Goal: Task Accomplishment & Management: Manage account settings

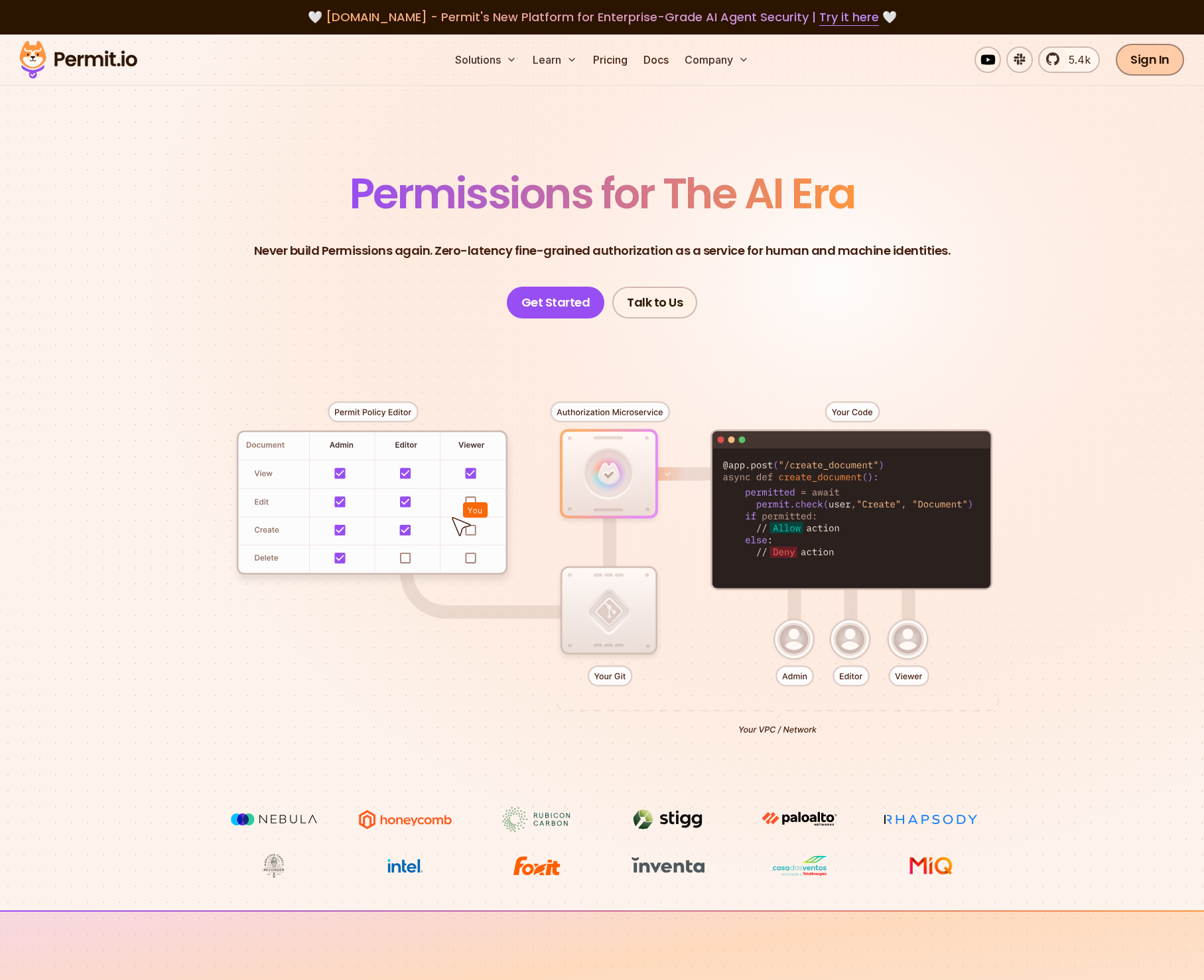
click at [1141, 60] on link "Sign In" at bounding box center [1150, 60] width 69 height 32
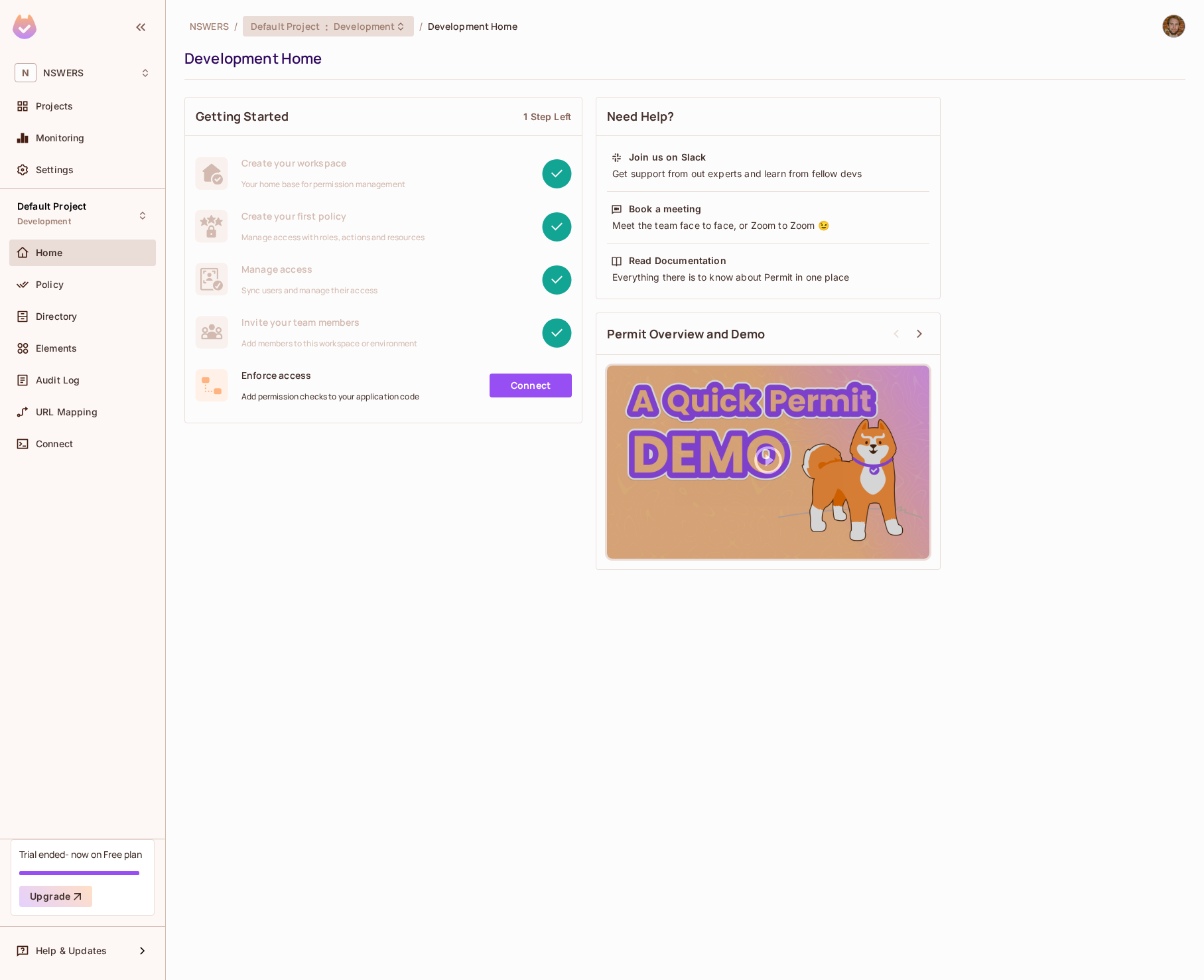
click at [306, 28] on span "Default Project" at bounding box center [285, 26] width 69 height 12
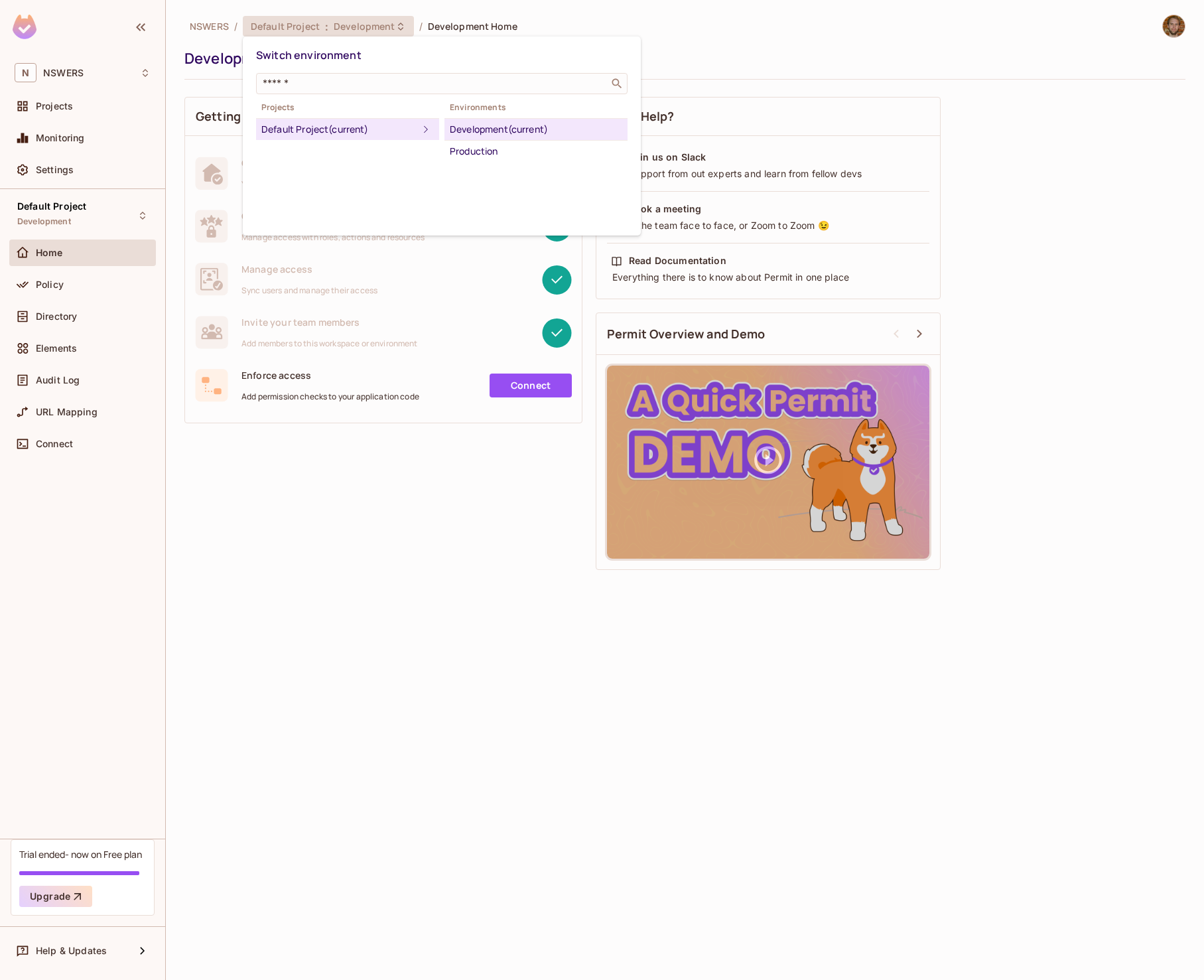
click at [485, 126] on div "Development (current)" at bounding box center [536, 129] width 173 height 16
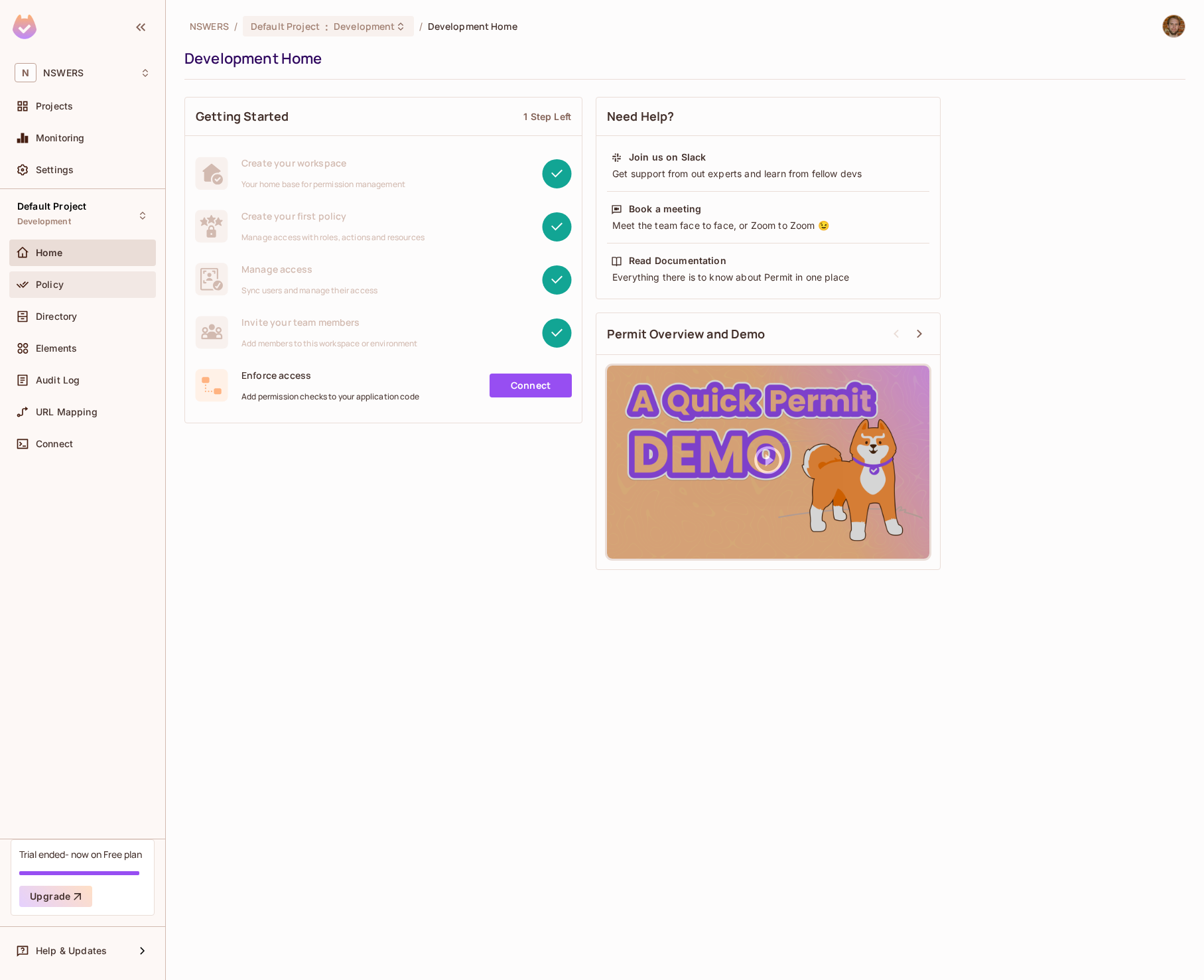
click at [57, 281] on span "Policy" at bounding box center [50, 285] width 28 height 11
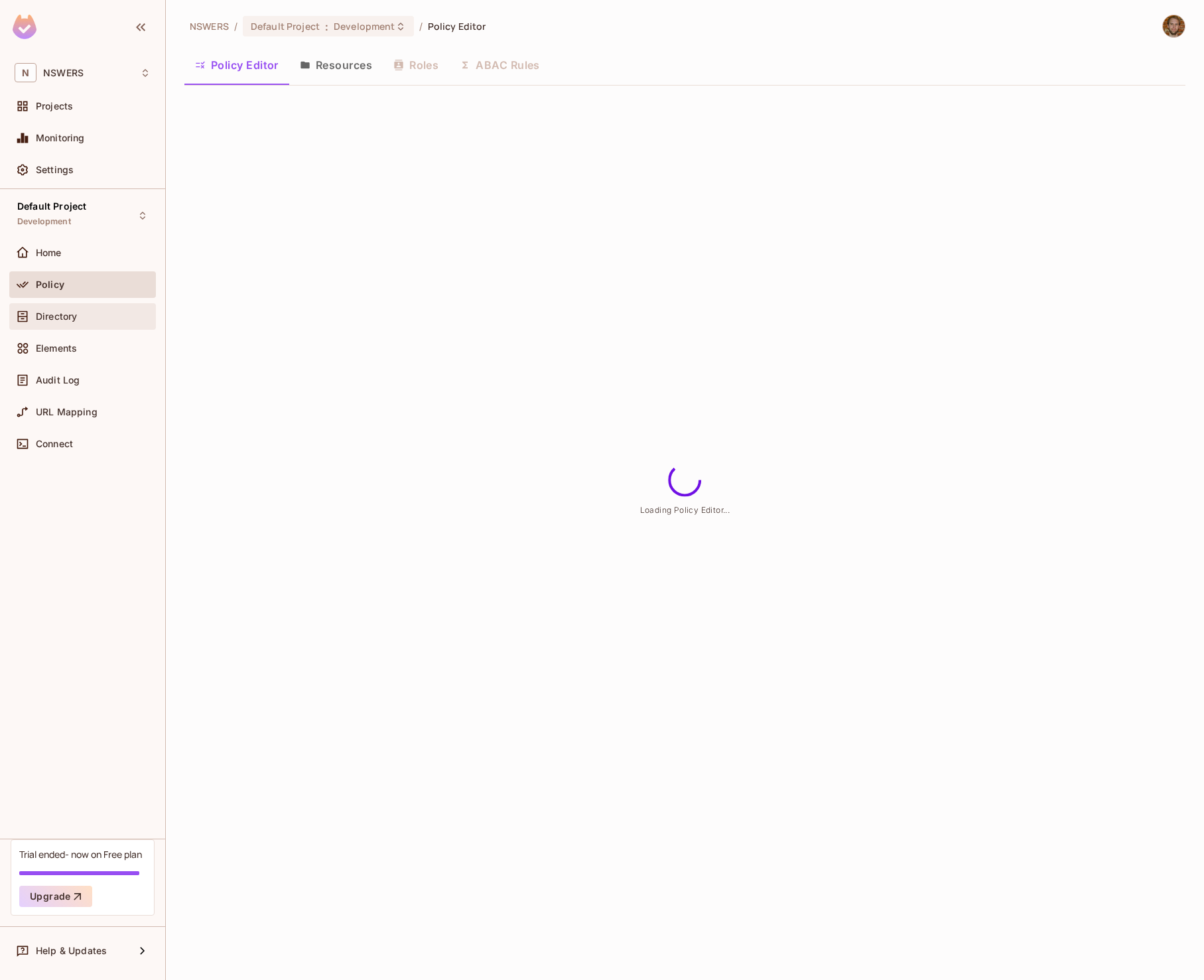
click at [45, 317] on span "Directory" at bounding box center [56, 316] width 41 height 11
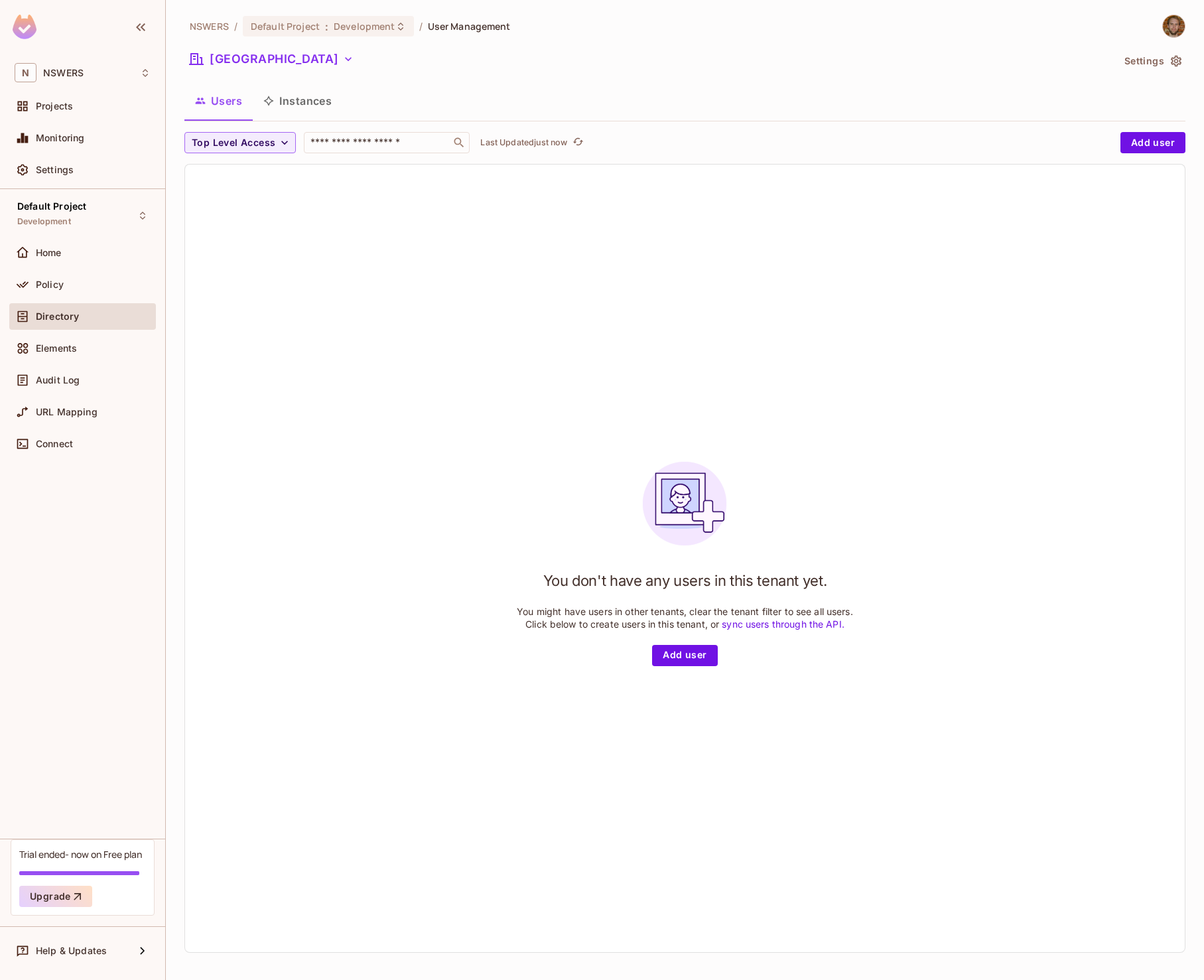
click at [290, 99] on button "Instances" at bounding box center [298, 101] width 90 height 33
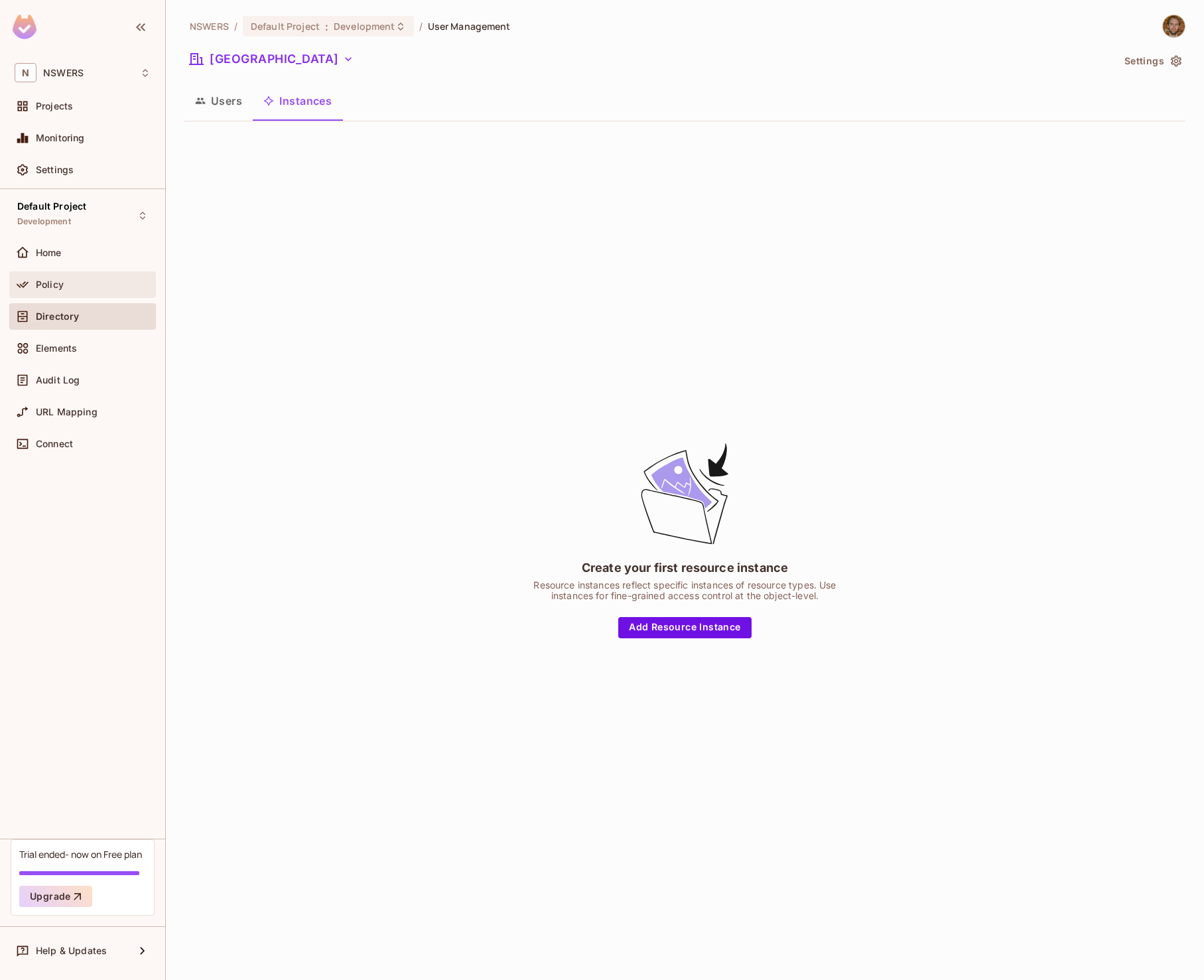
click at [51, 281] on span "Policy" at bounding box center [50, 285] width 28 height 11
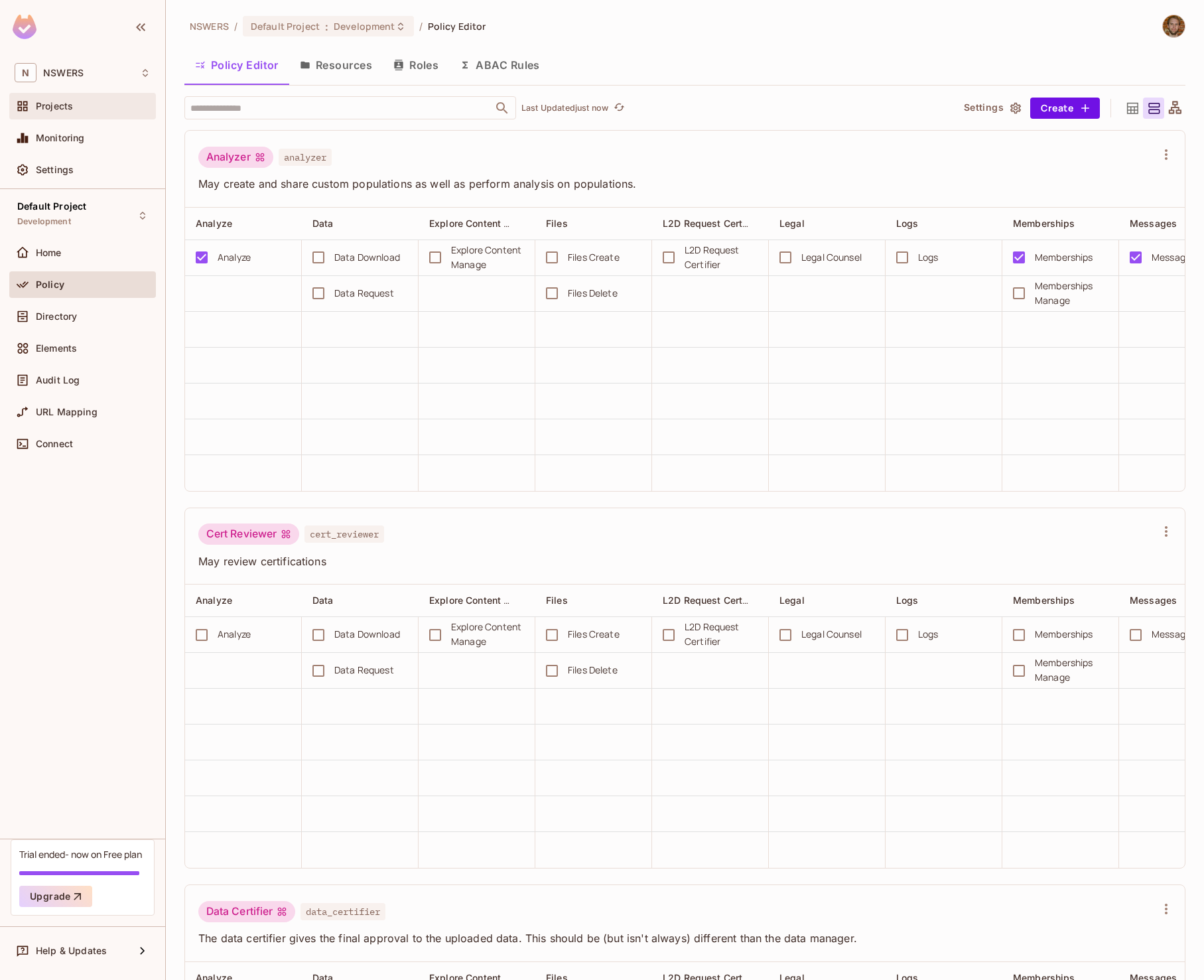
click at [78, 103] on div "Projects" at bounding box center [93, 106] width 115 height 11
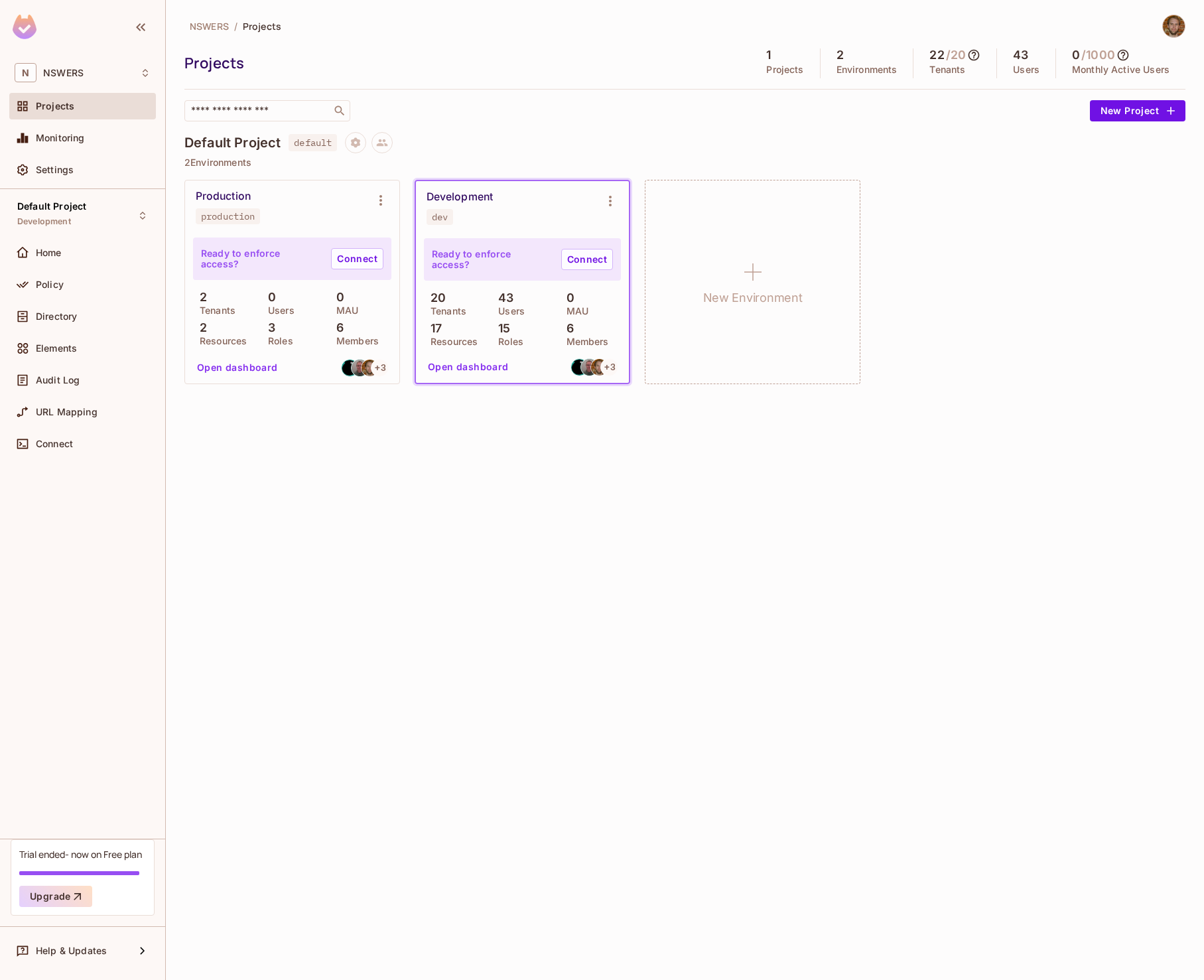
click at [436, 329] on p "17" at bounding box center [433, 328] width 18 height 13
click at [503, 298] on p "43" at bounding box center [503, 298] width 22 height 13
click at [436, 298] on p "20" at bounding box center [435, 298] width 22 height 13
click at [66, 284] on div "Policy" at bounding box center [93, 285] width 115 height 11
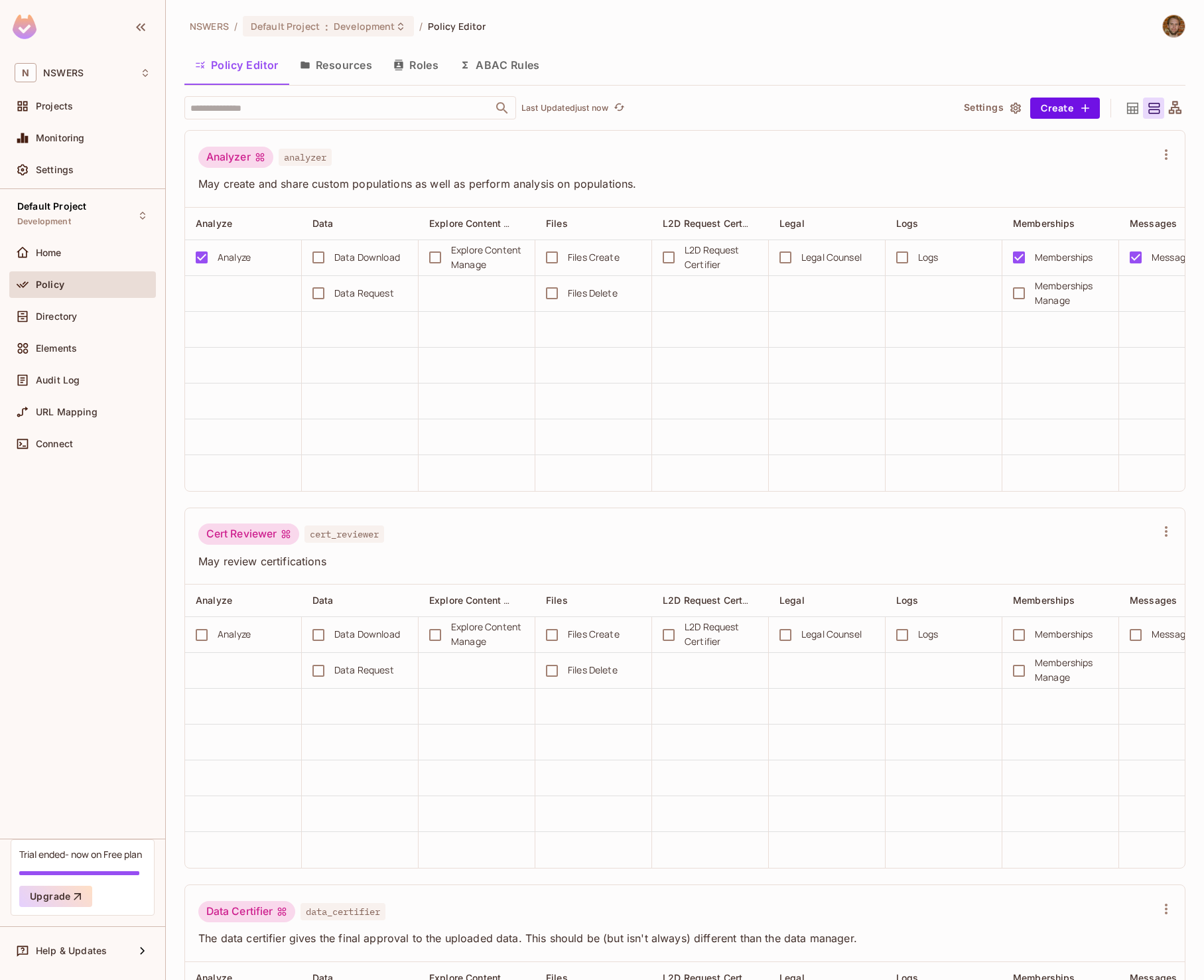
click at [1174, 103] on icon at bounding box center [1174, 107] width 12 height 12
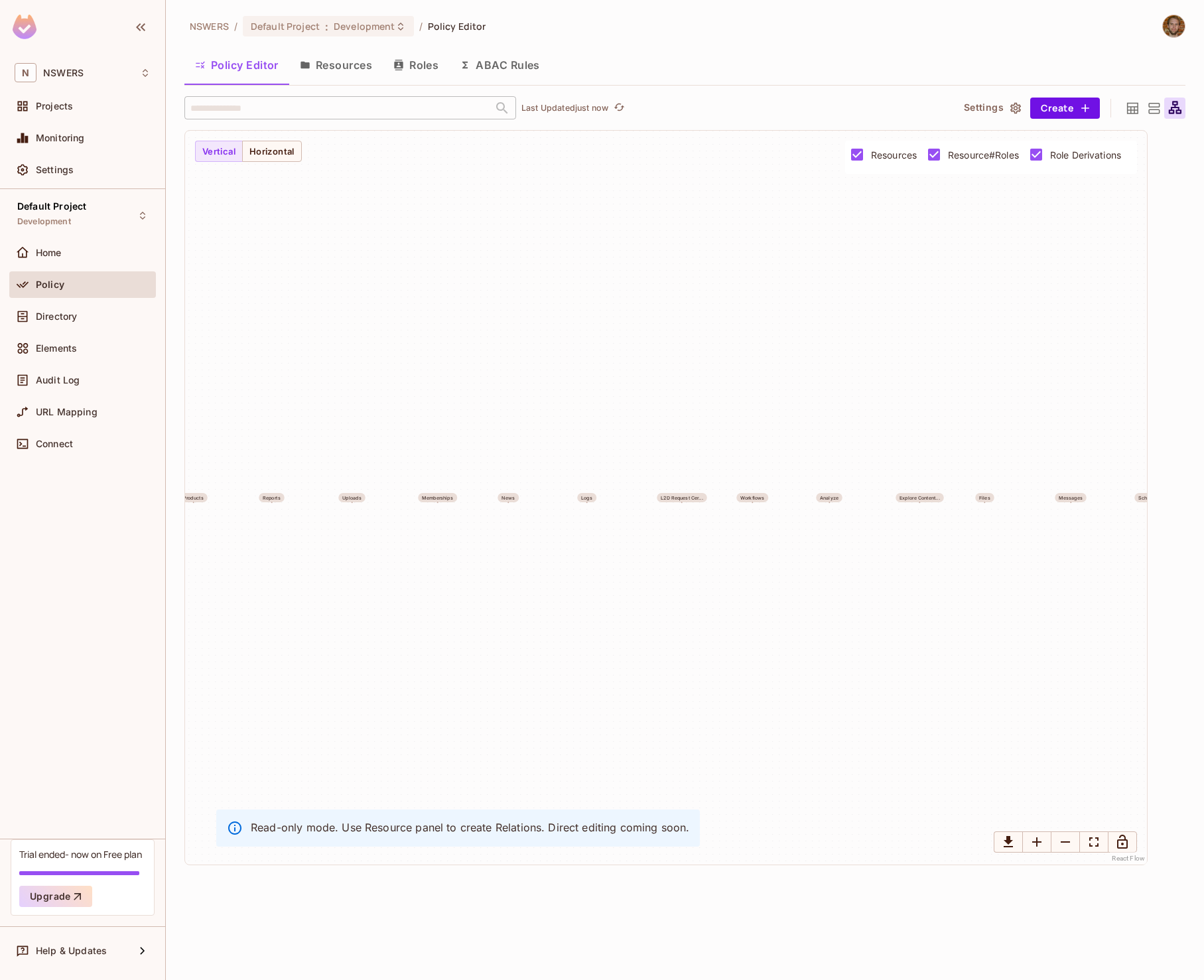
click at [1132, 108] on icon at bounding box center [1132, 108] width 17 height 17
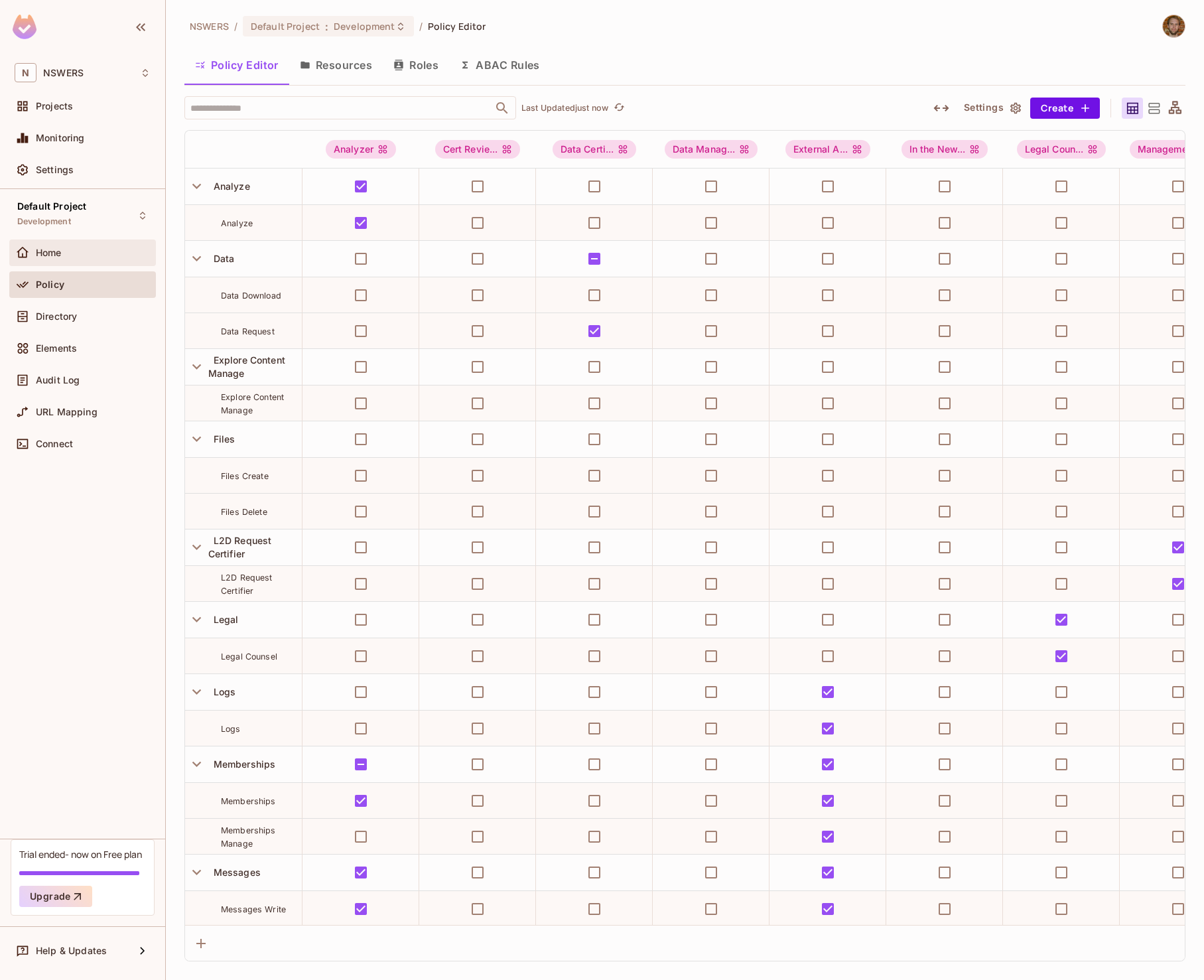
click at [75, 251] on div "Home" at bounding box center [93, 253] width 115 height 11
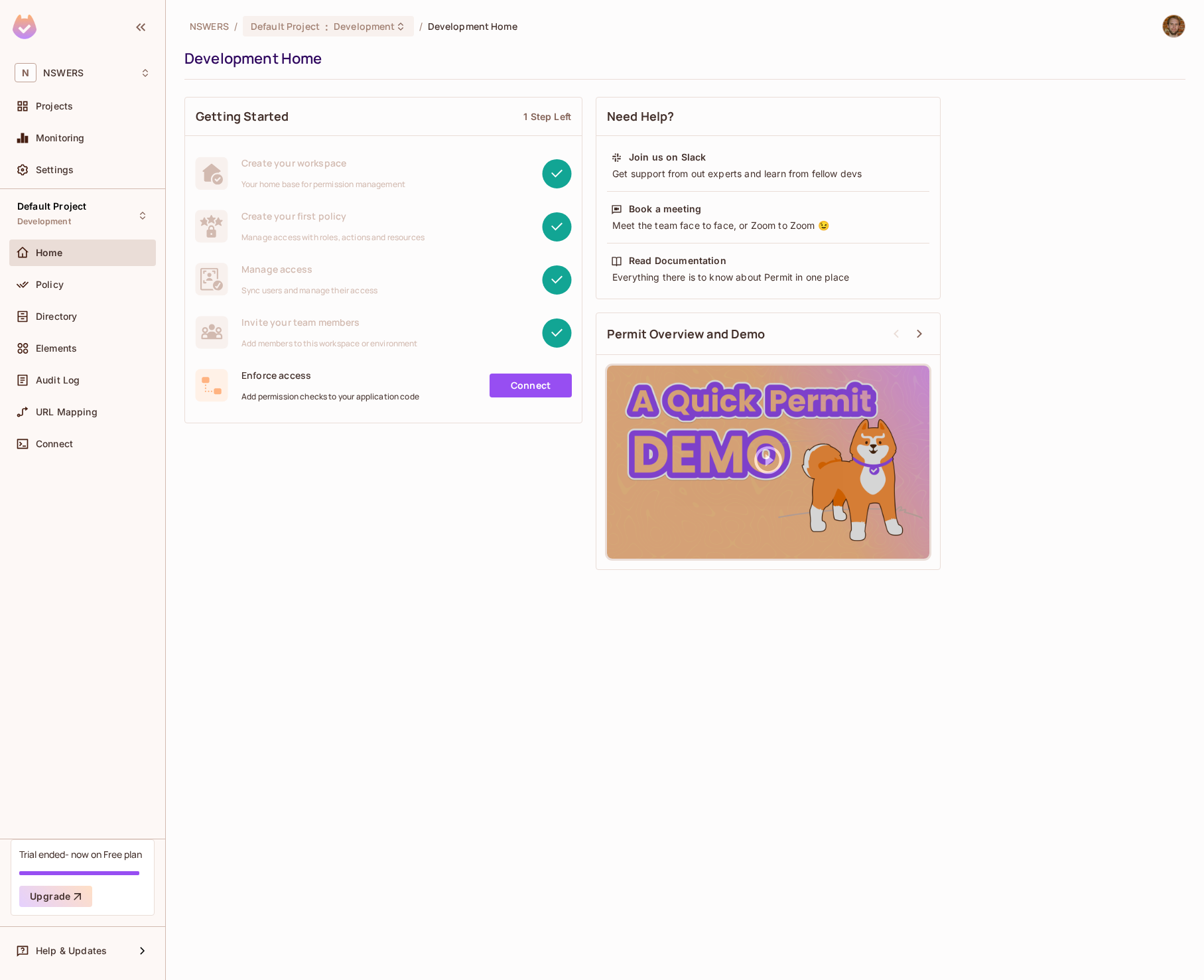
click at [62, 269] on div "Home" at bounding box center [82, 256] width 147 height 32
click at [59, 281] on span "Policy" at bounding box center [50, 285] width 28 height 11
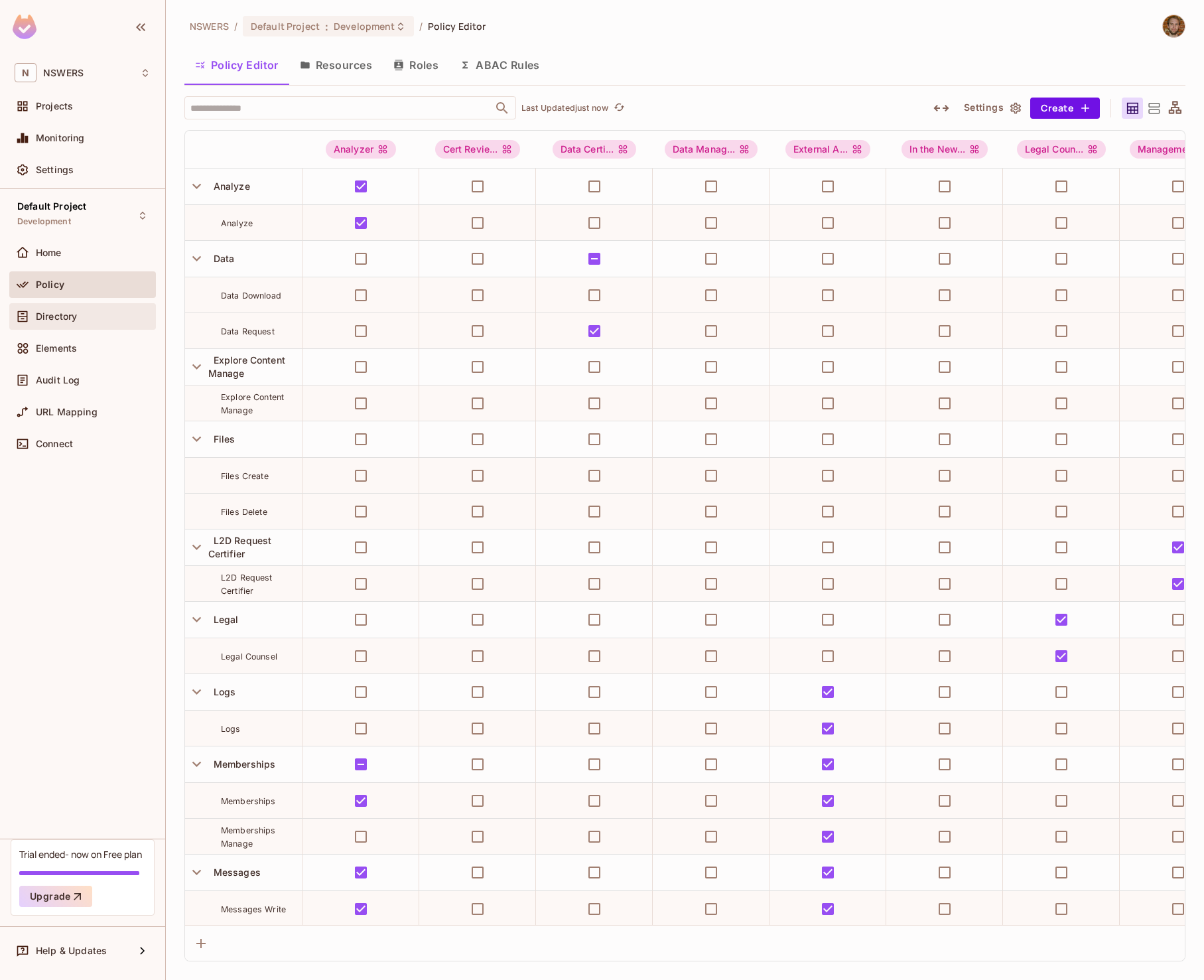
click at [59, 312] on span "Directory" at bounding box center [56, 316] width 41 height 11
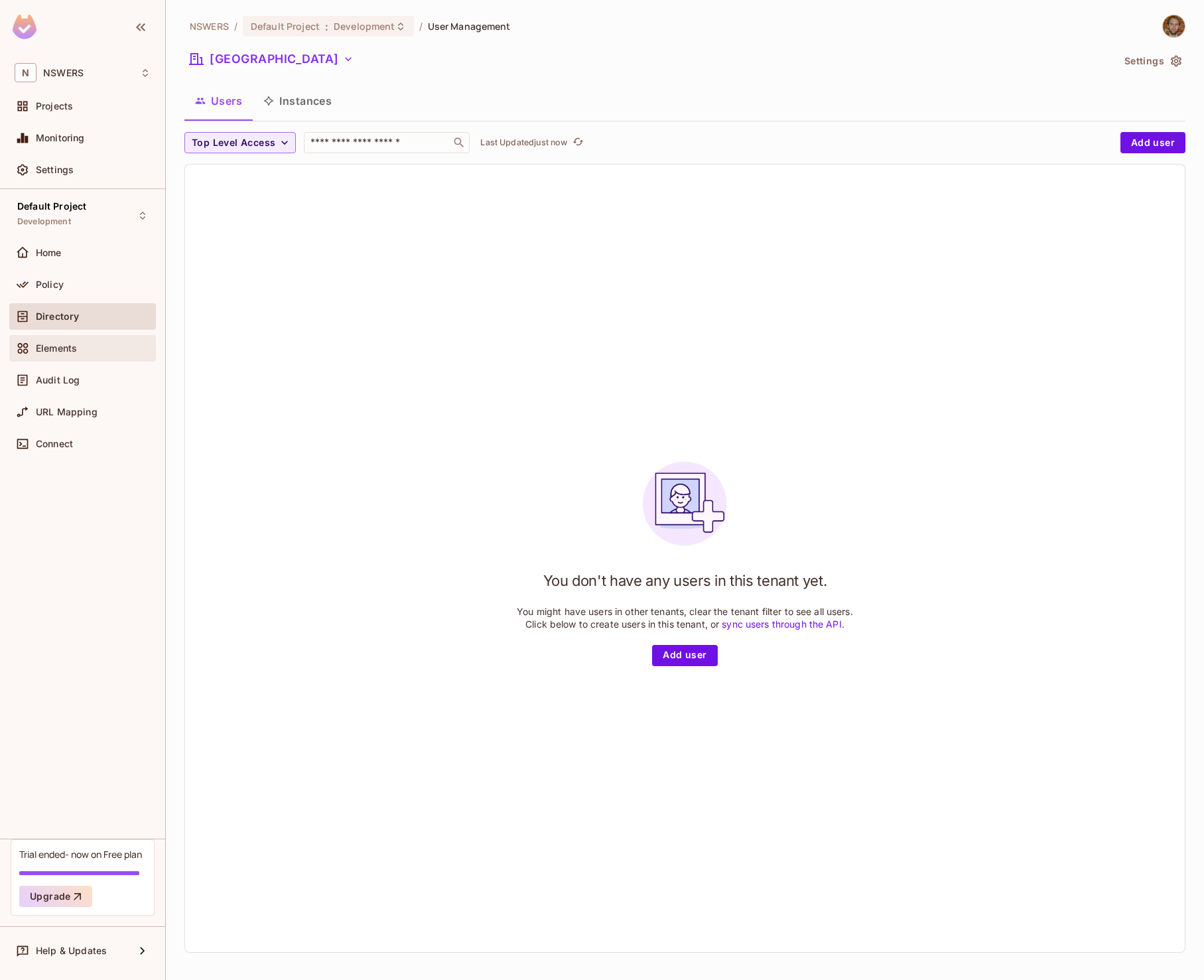
click at [61, 344] on span "Elements" at bounding box center [56, 348] width 41 height 11
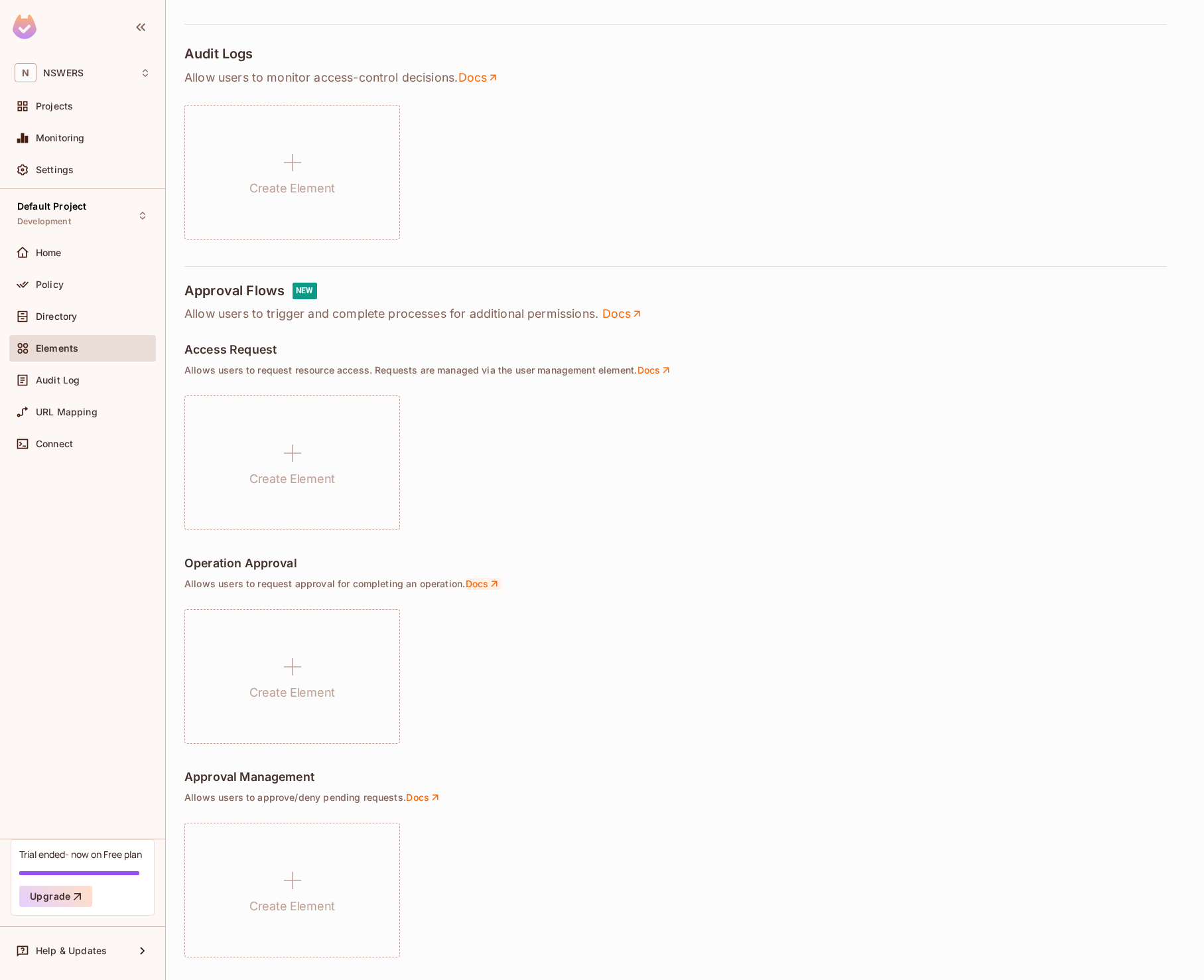
scroll to position [498, 0]
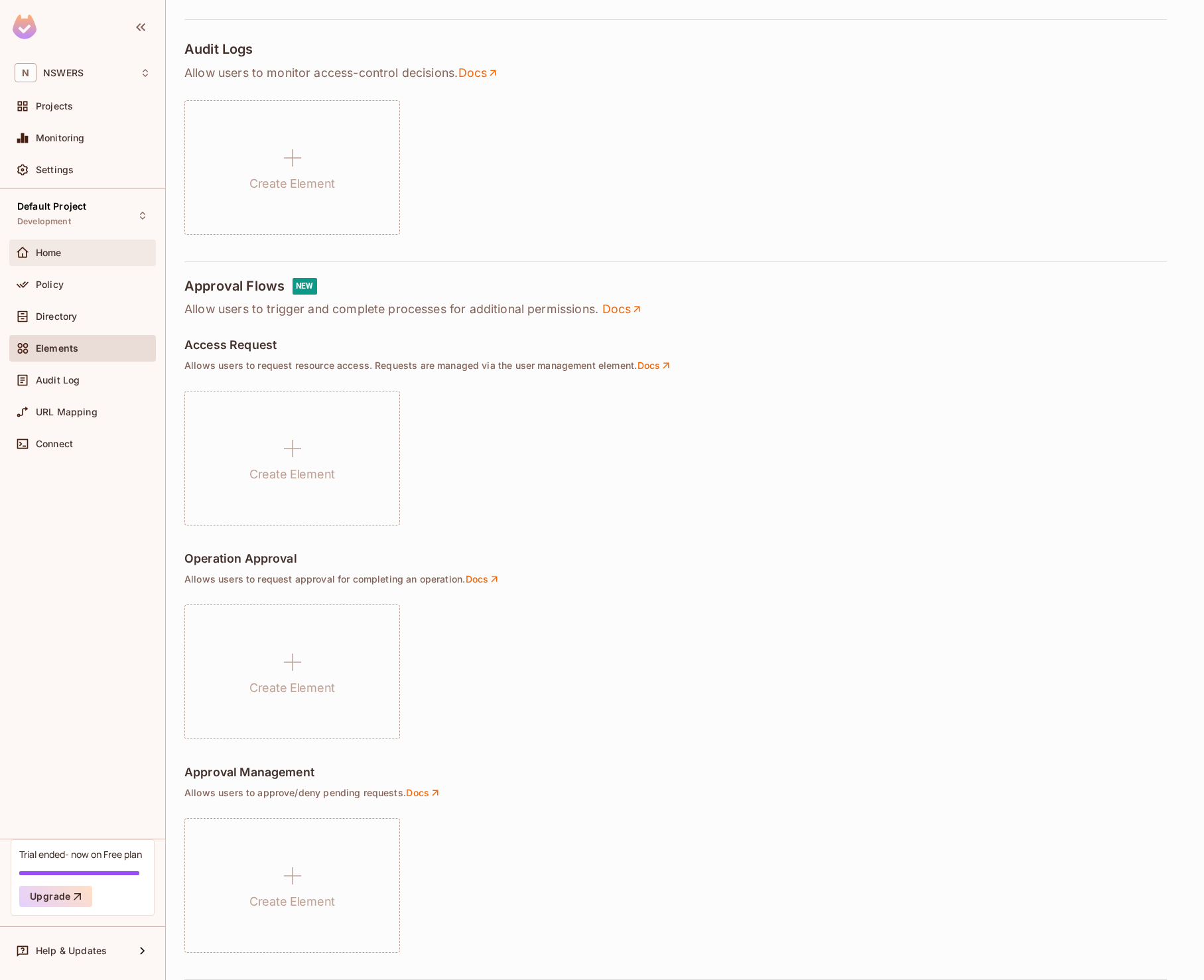
click at [53, 253] on span "Home" at bounding box center [49, 253] width 26 height 11
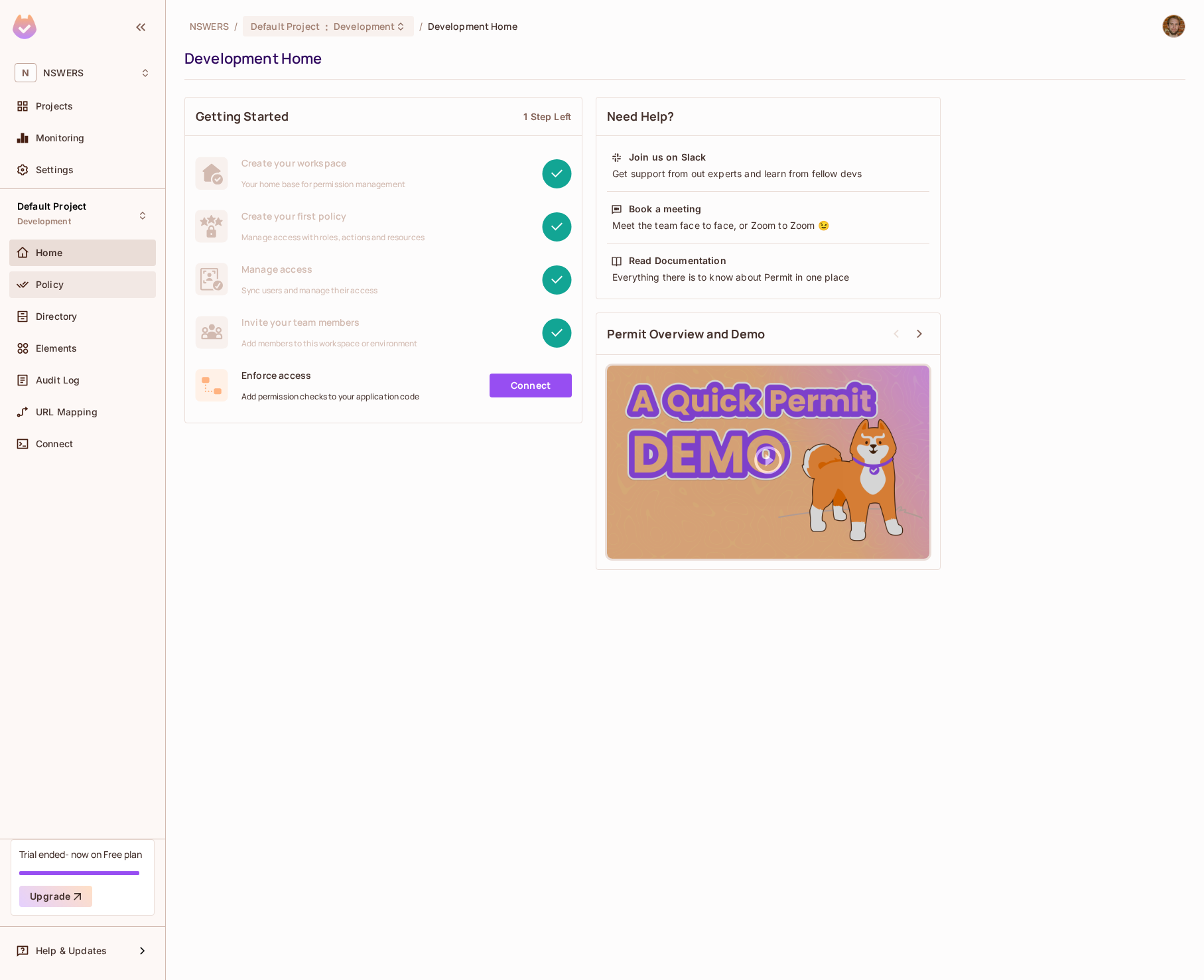
click at [63, 282] on div "Policy" at bounding box center [93, 285] width 115 height 11
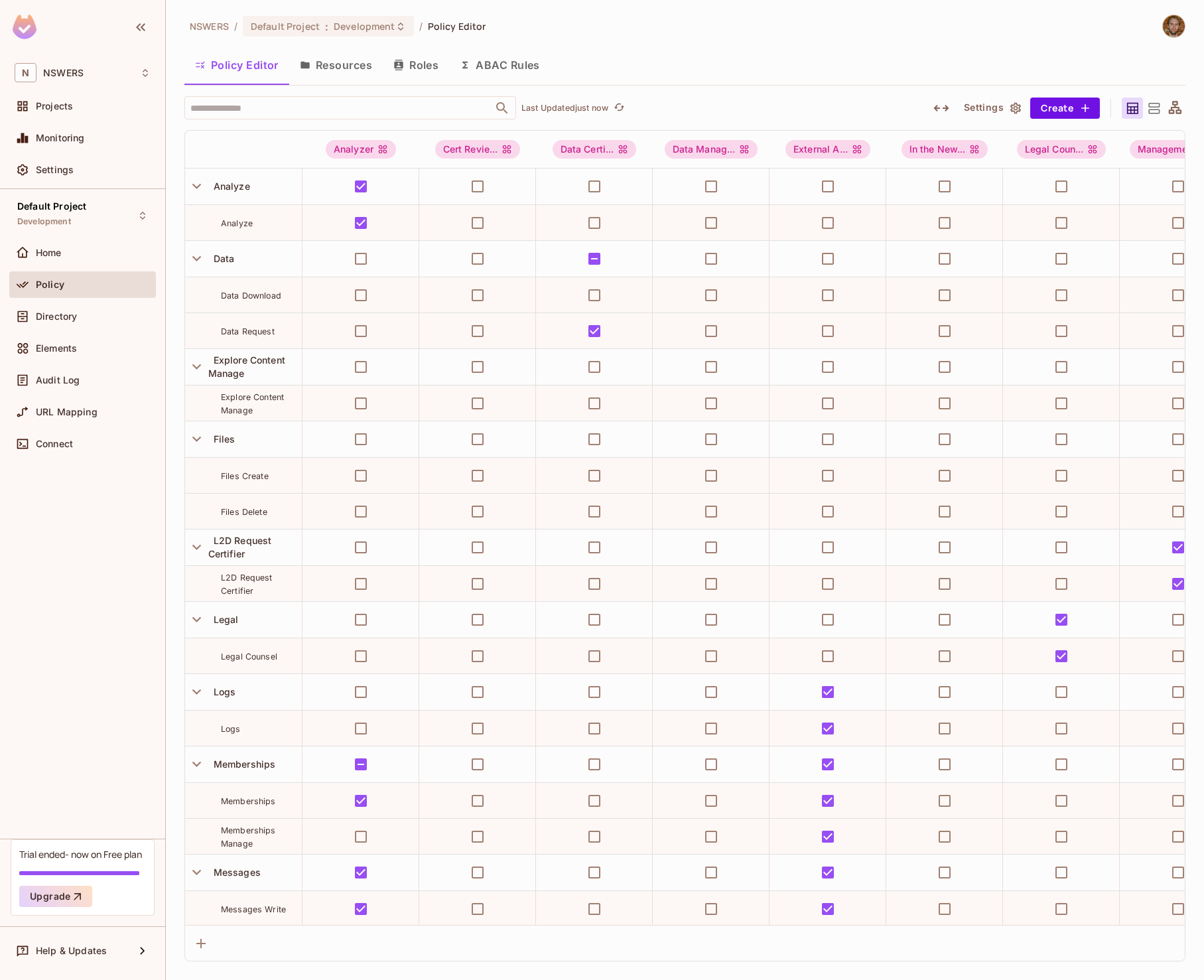
click at [340, 66] on button "Resources" at bounding box center [336, 65] width 94 height 33
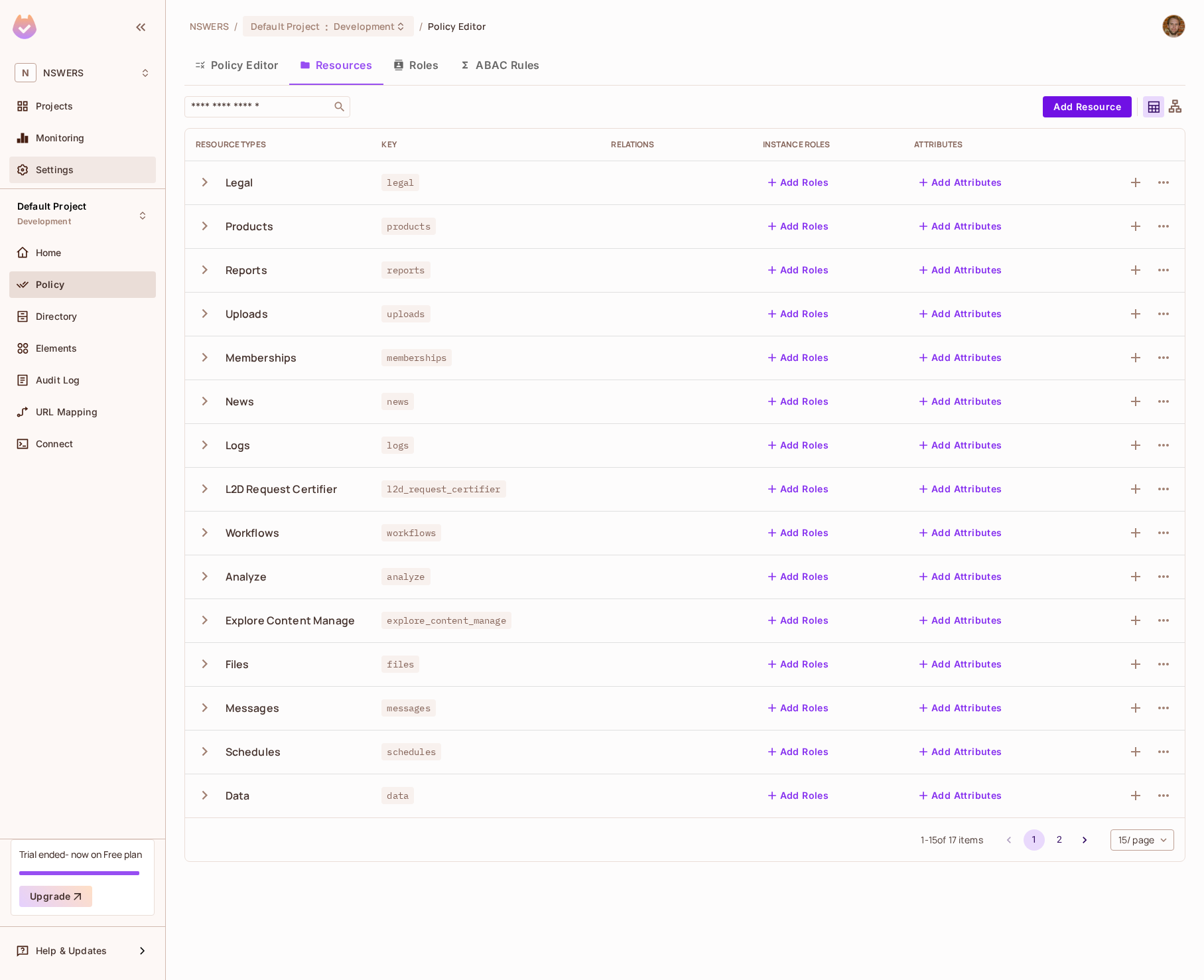
click at [65, 171] on span "Settings" at bounding box center [55, 170] width 38 height 11
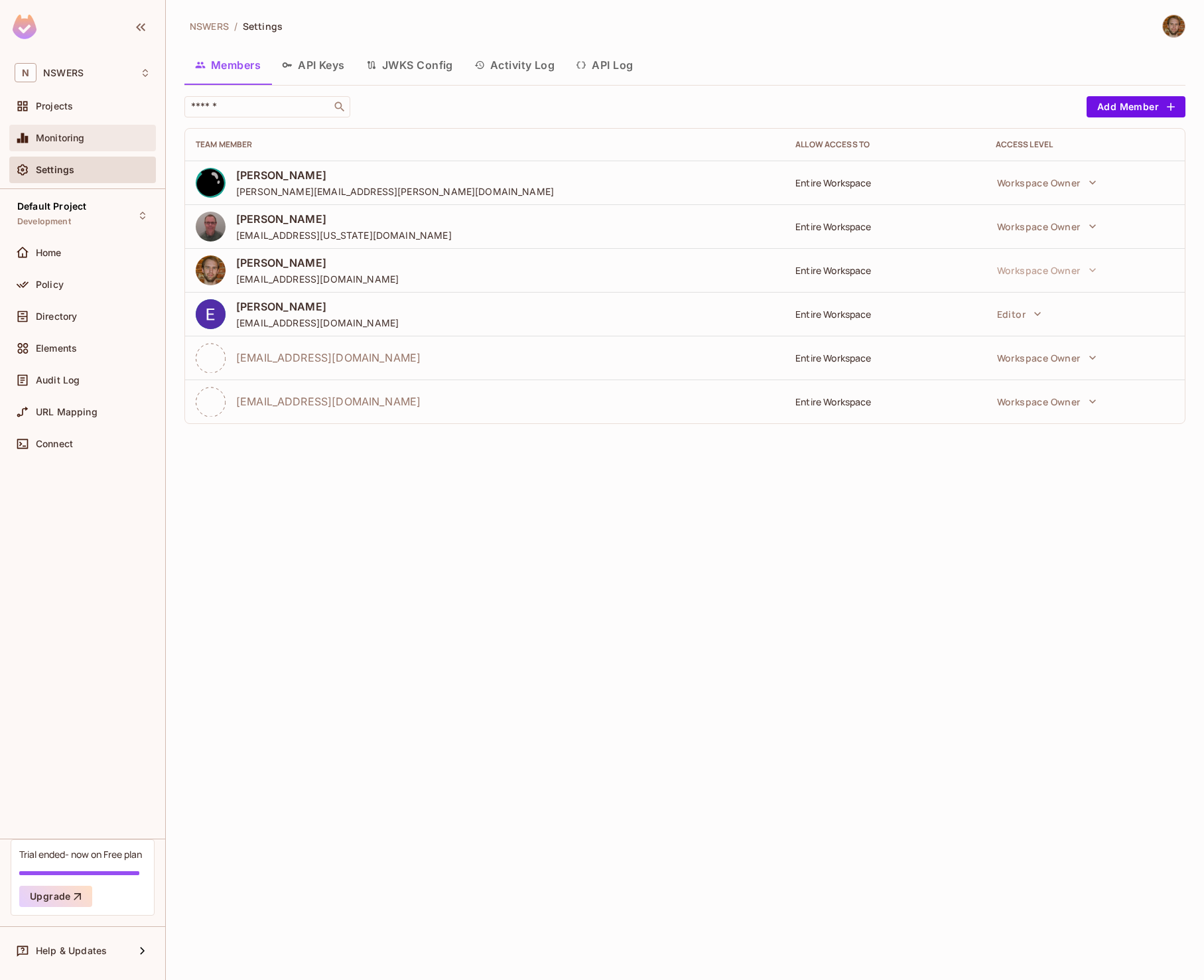
click at [62, 136] on span "Monitoring" at bounding box center [61, 138] width 49 height 11
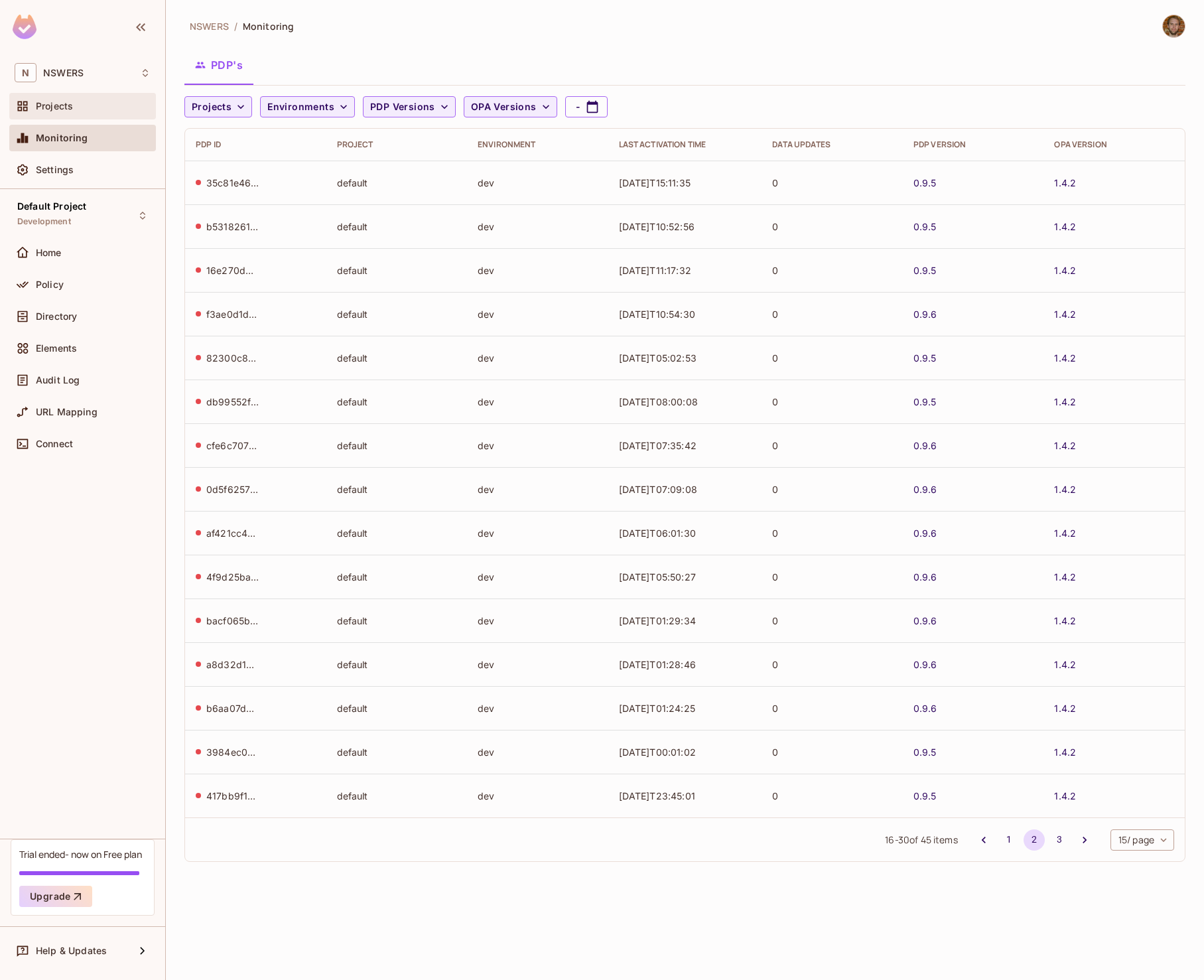
click at [66, 116] on div "Projects" at bounding box center [82, 106] width 147 height 27
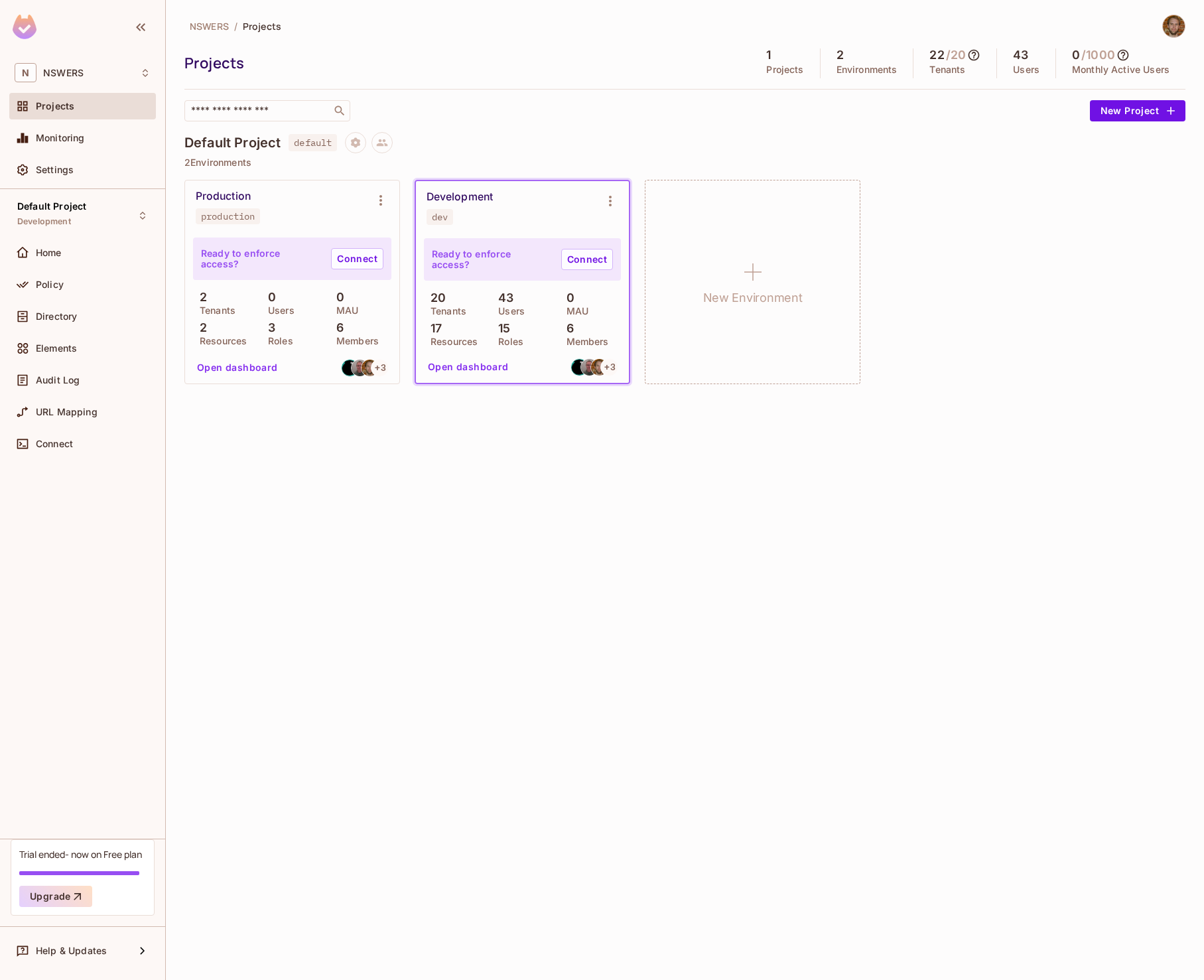
click at [480, 290] on div "Ready to enforce access? Connect 20 Tenants 43 Users 0 MAU 17 Resources 15 Role…" at bounding box center [522, 292] width 197 height 108
click at [616, 202] on icon "Environment settings" at bounding box center [610, 201] width 16 height 16
drag, startPoint x: 411, startPoint y: 500, endPoint x: 391, endPoint y: 476, distance: 31.2
click at [410, 498] on div at bounding box center [602, 490] width 1204 height 980
click at [974, 54] on icon at bounding box center [974, 55] width 13 height 13
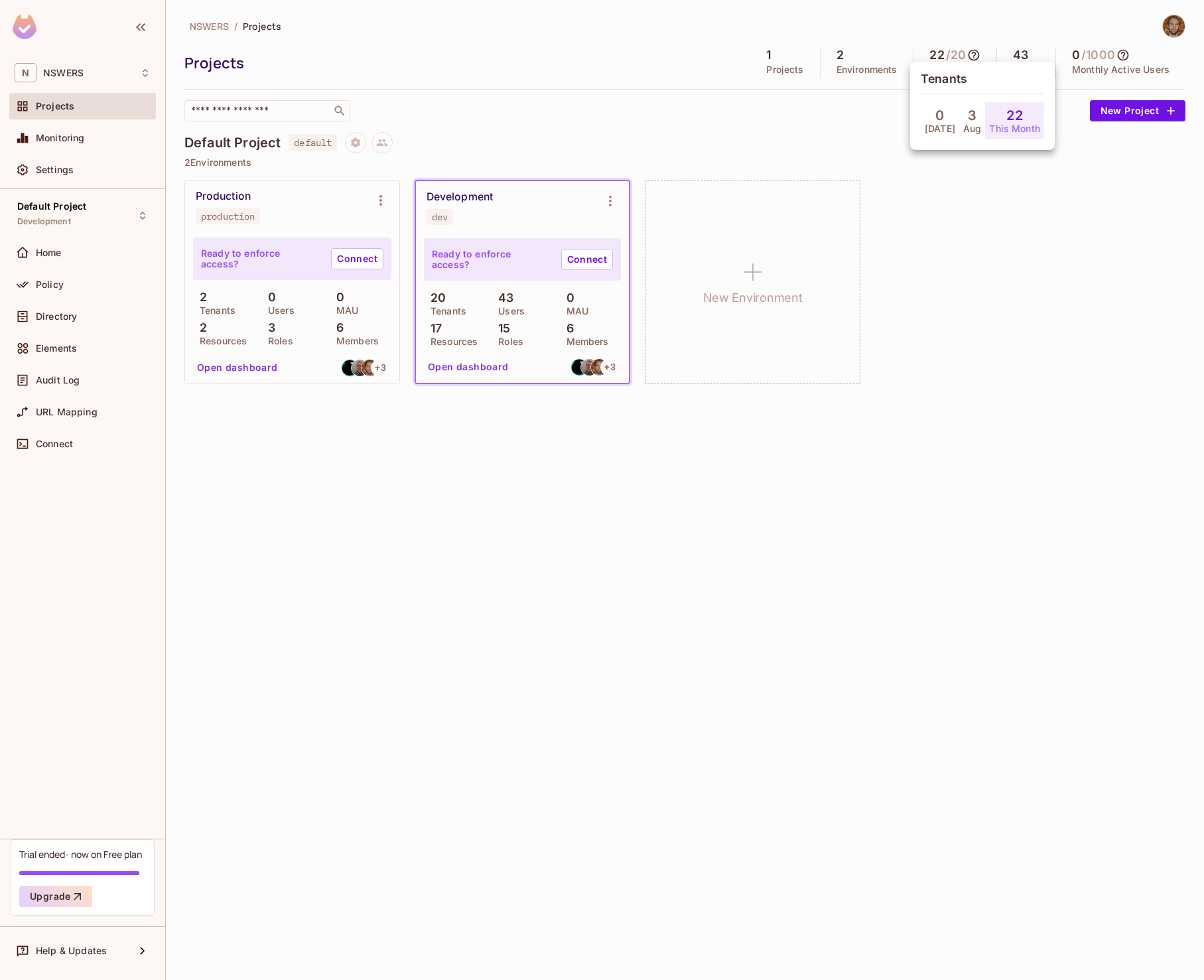
click at [1006, 121] on h4 "22" at bounding box center [1014, 116] width 16 height 16
drag, startPoint x: 951, startPoint y: 129, endPoint x: 974, endPoint y: 214, distance: 88.1
click at [963, 129] on p "Aug" at bounding box center [972, 129] width 18 height 11
drag, startPoint x: 981, startPoint y: 242, endPoint x: 979, endPoint y: 235, distance: 7.3
click at [979, 239] on div at bounding box center [602, 490] width 1204 height 980
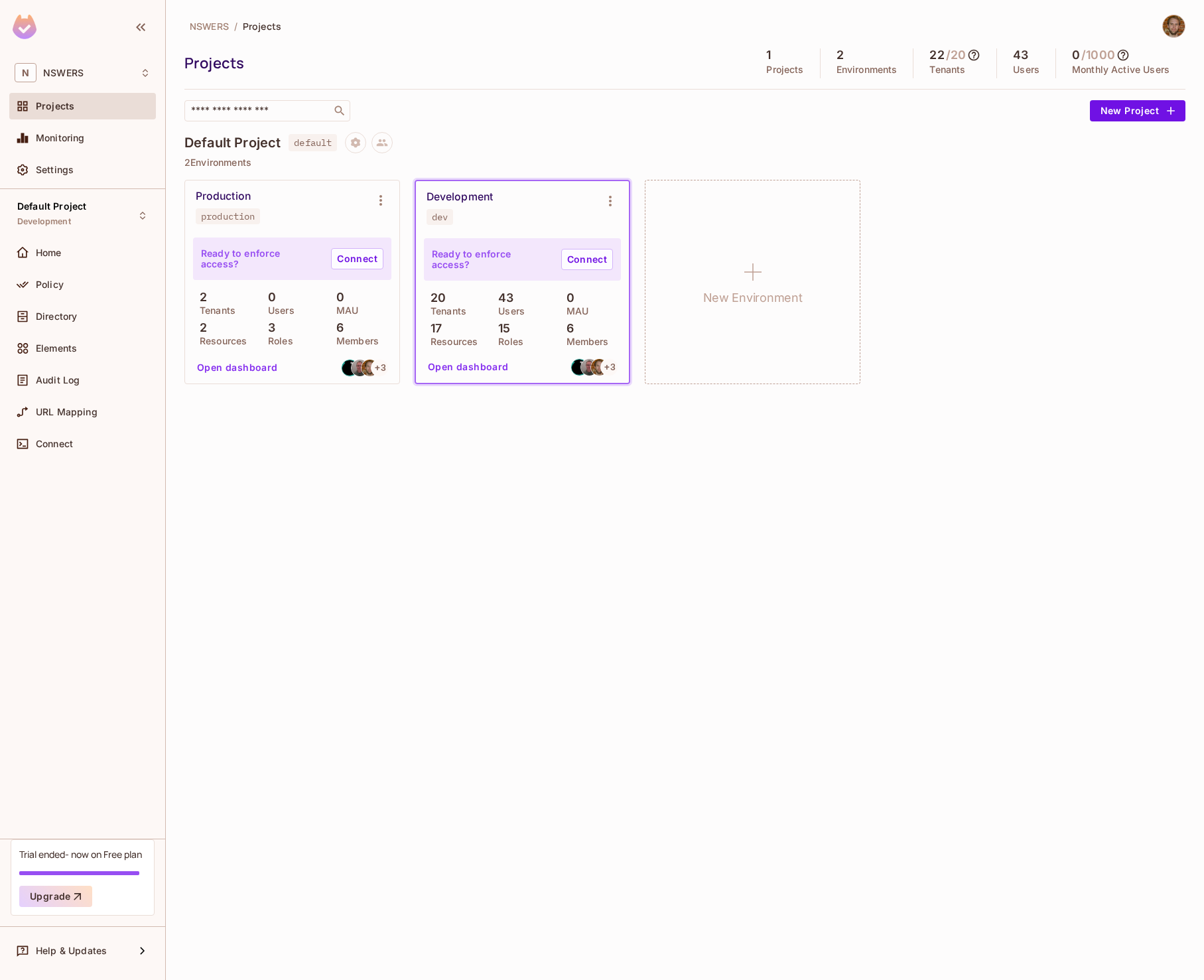
click at [1026, 69] on p "Users" at bounding box center [1026, 69] width 27 height 11
click at [1026, 53] on h5 "43" at bounding box center [1021, 55] width 15 height 13
click at [53, 274] on div "Policy" at bounding box center [82, 285] width 147 height 27
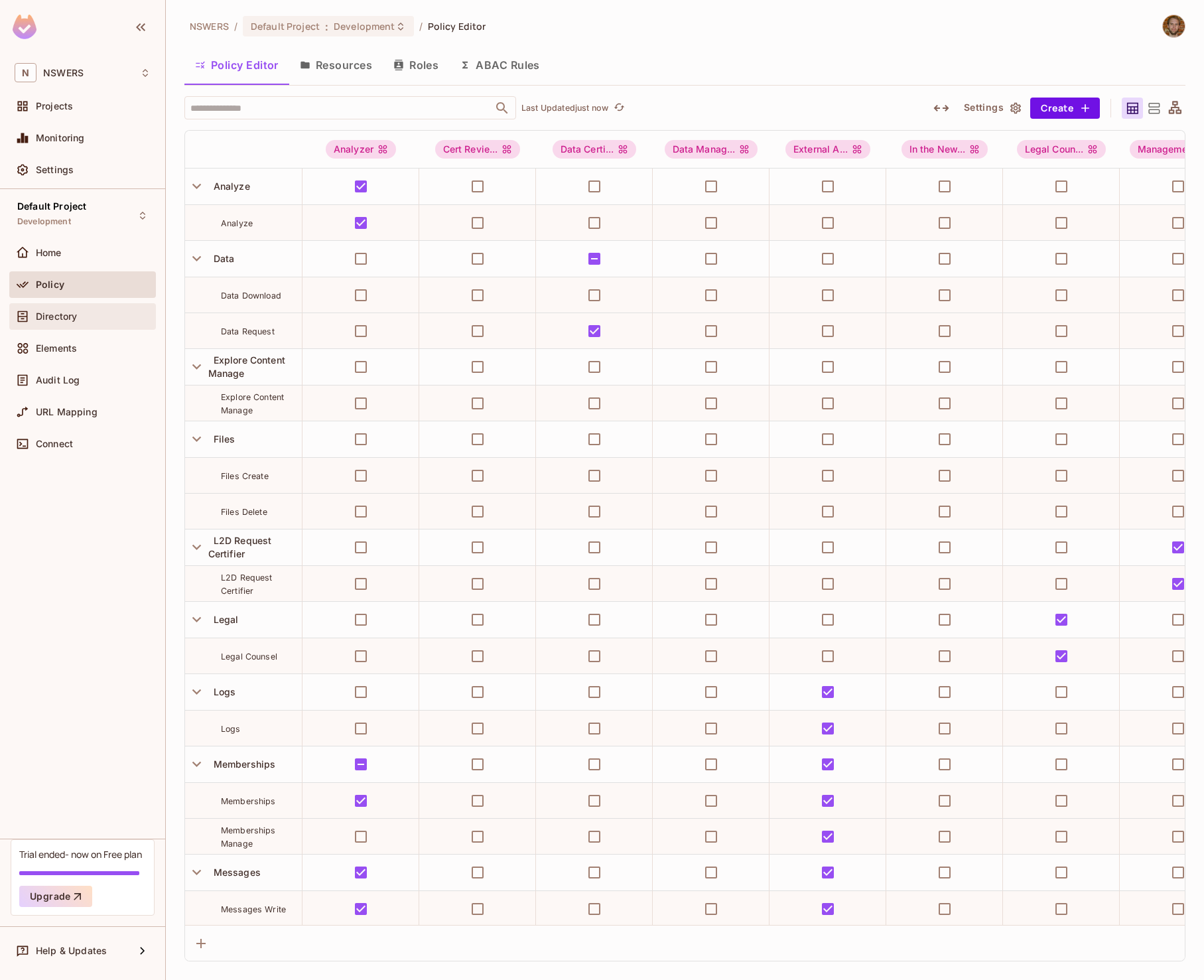
click at [52, 303] on div "Directory" at bounding box center [82, 316] width 147 height 27
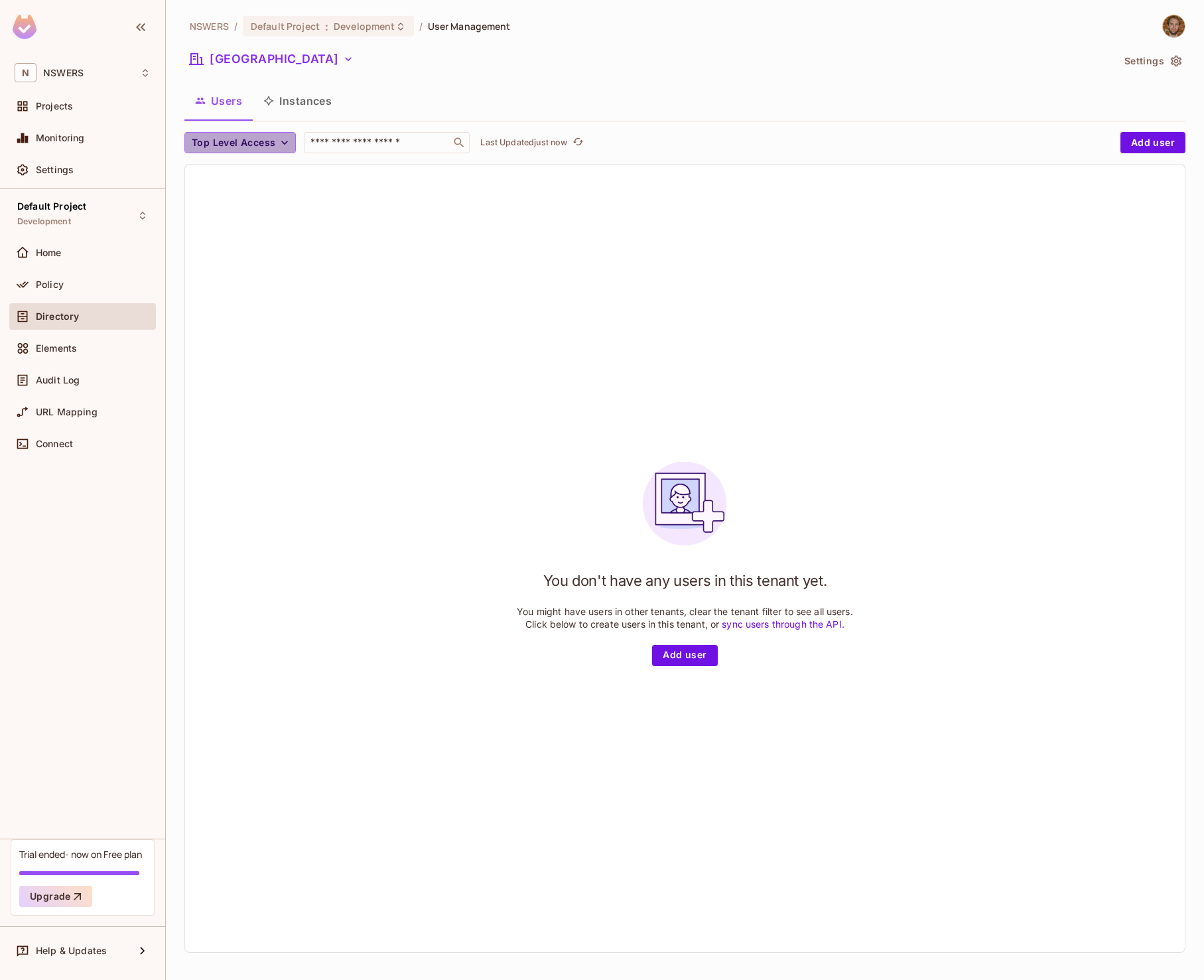
click at [262, 142] on span "Top Level Access" at bounding box center [233, 142] width 84 height 17
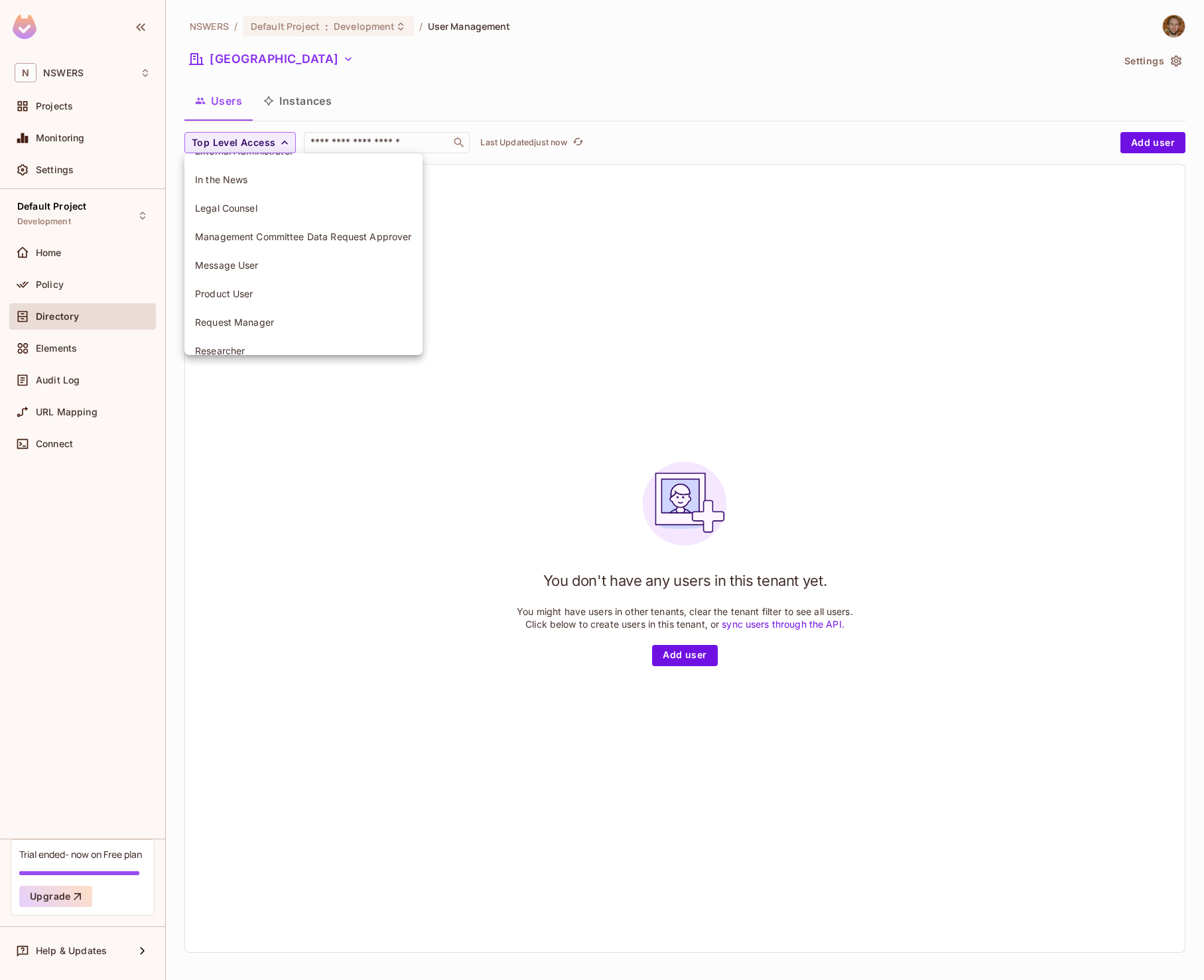
scroll to position [237, 0]
click at [361, 53] on div at bounding box center [602, 490] width 1204 height 980
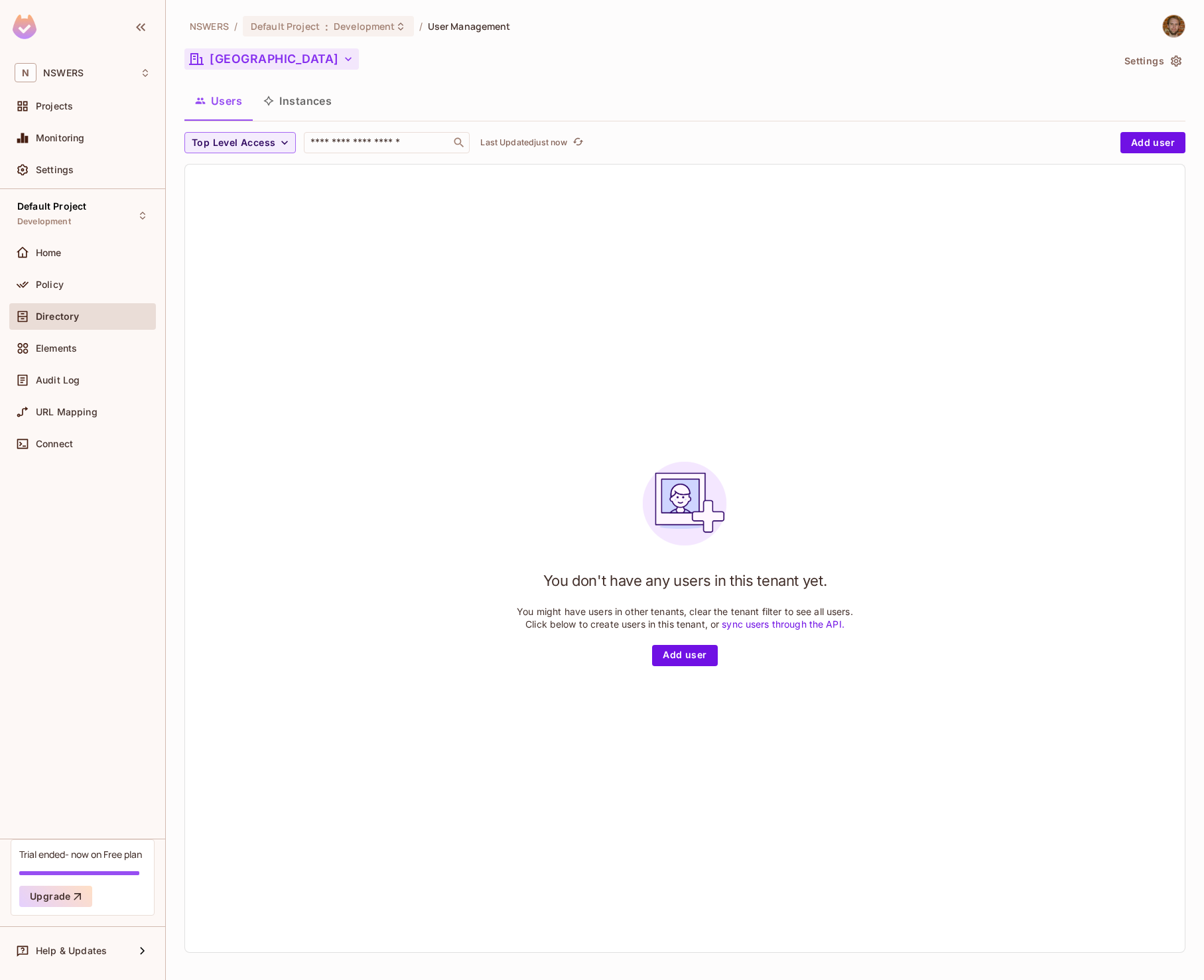
click at [359, 58] on button "Central Community College" at bounding box center [272, 58] width 175 height 21
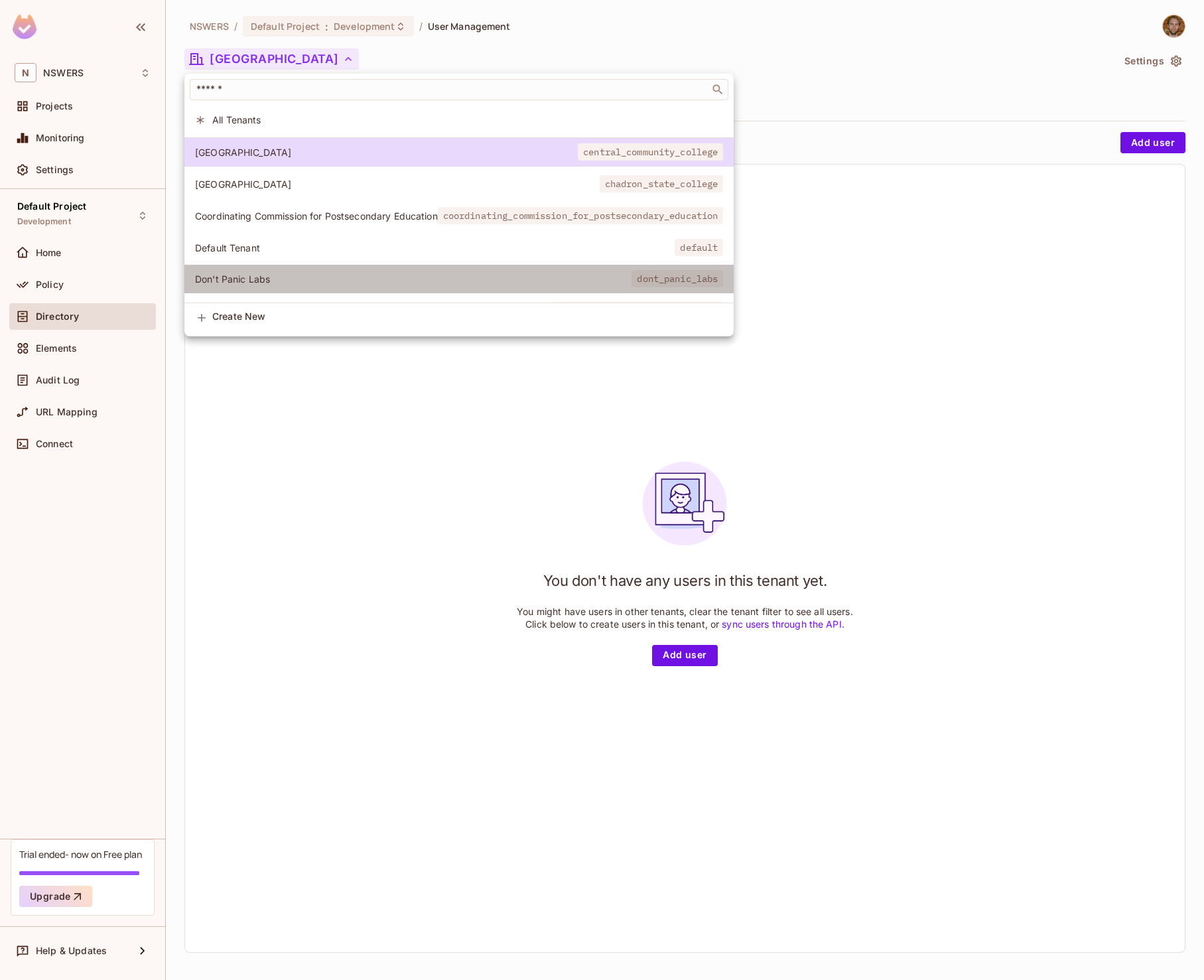
click at [276, 283] on span "Don't Panic Labs" at bounding box center [413, 278] width 436 height 12
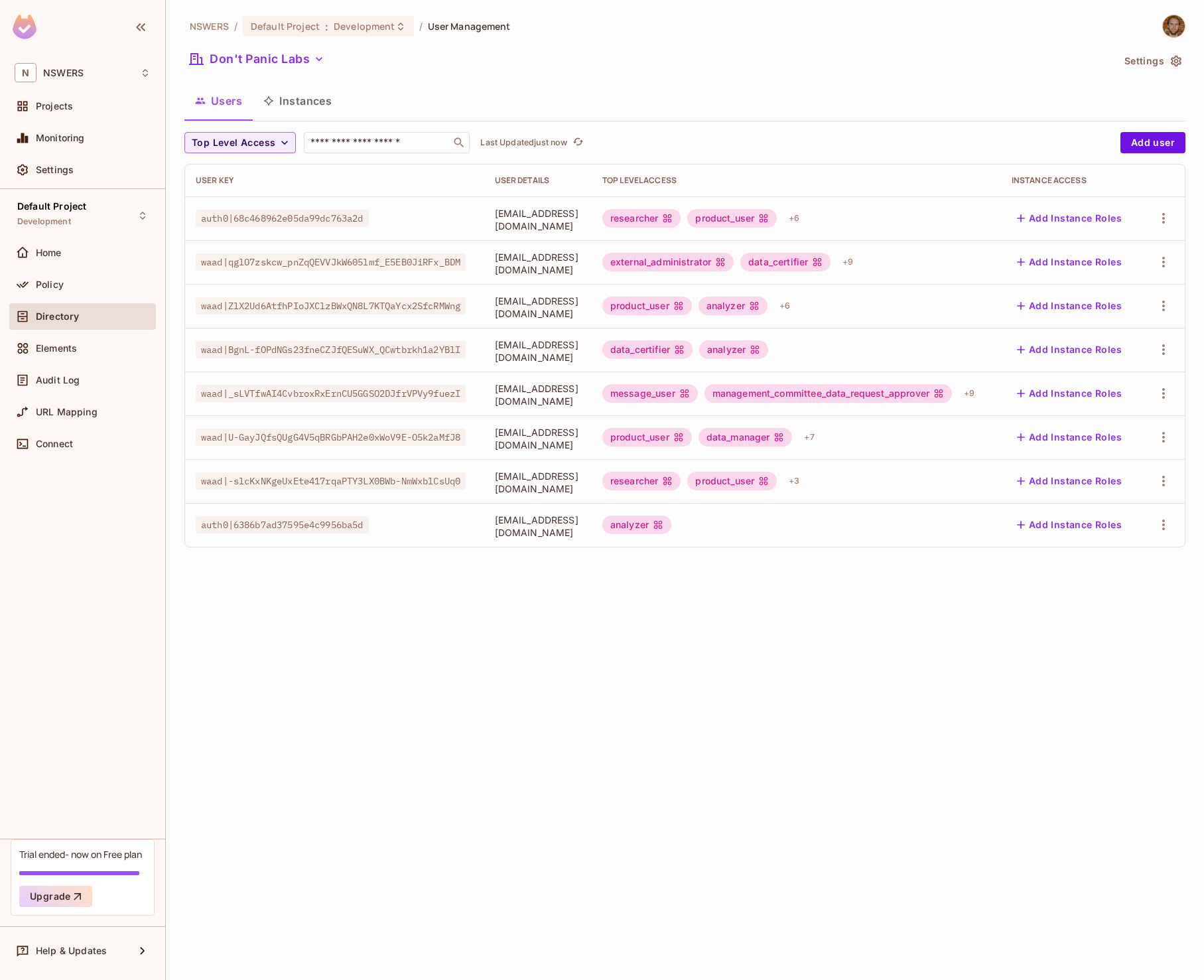
click at [1168, 64] on button "Settings" at bounding box center [1152, 61] width 66 height 21
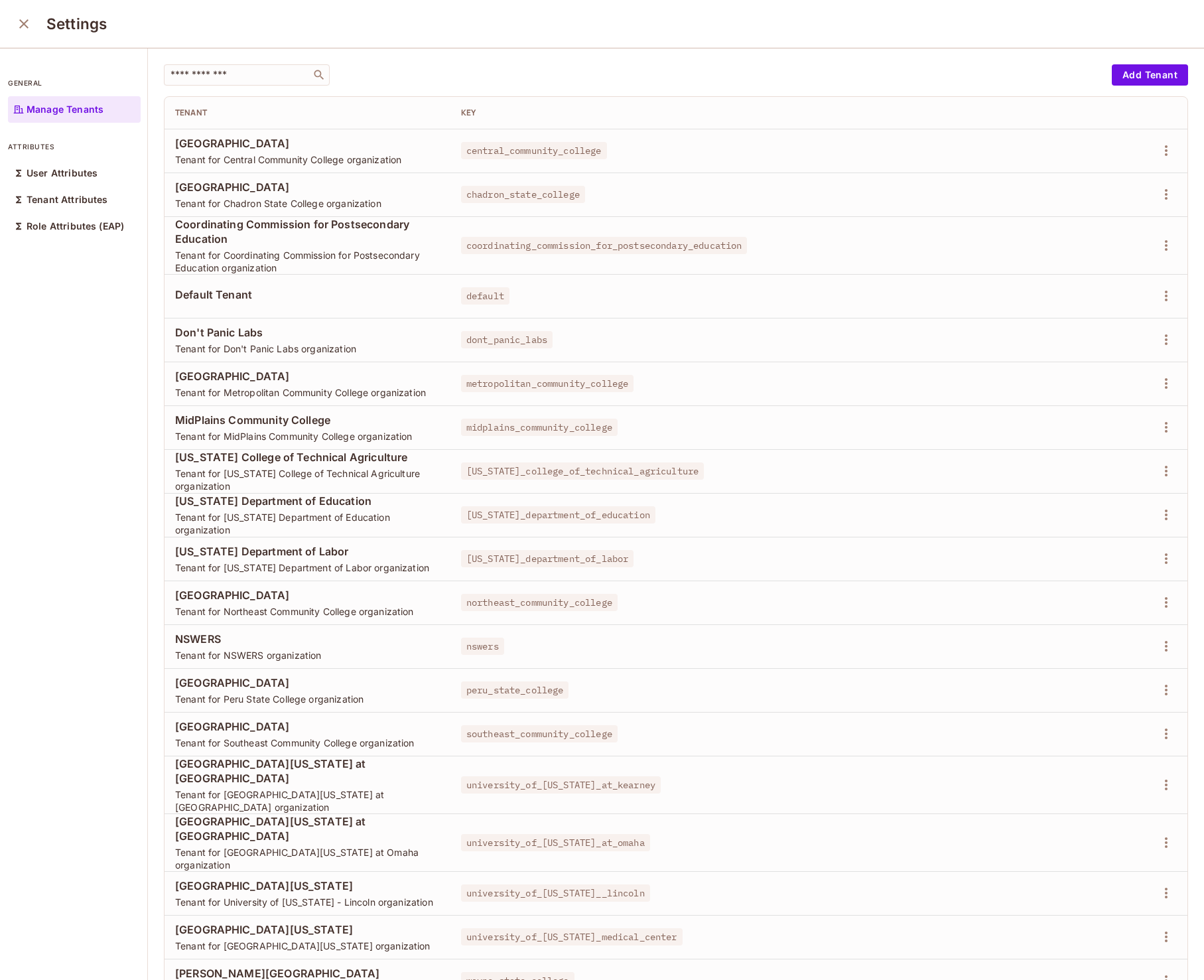
click at [461, 296] on span "default" at bounding box center [485, 296] width 48 height 17
click at [461, 297] on span "default" at bounding box center [485, 296] width 48 height 17
click at [324, 295] on span "Default Tenant" at bounding box center [307, 295] width 264 height 14
